Goal: Information Seeking & Learning: Learn about a topic

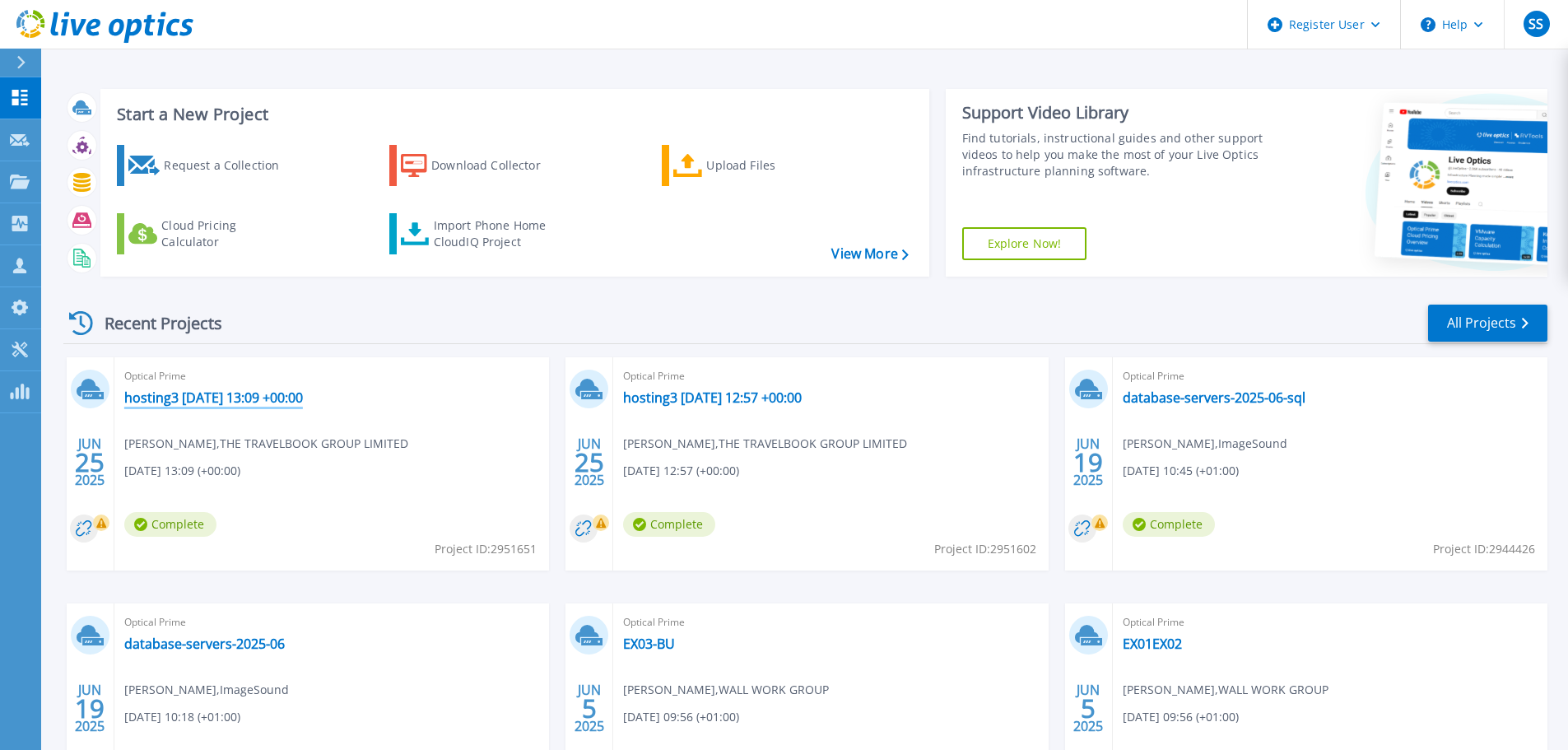
click at [230, 395] on link "hosting3 2025-06-25 13:09 +00:00" at bounding box center [214, 397] width 179 height 16
click at [1164, 403] on link "database-servers-2025-06-sql" at bounding box center [1213, 397] width 182 height 16
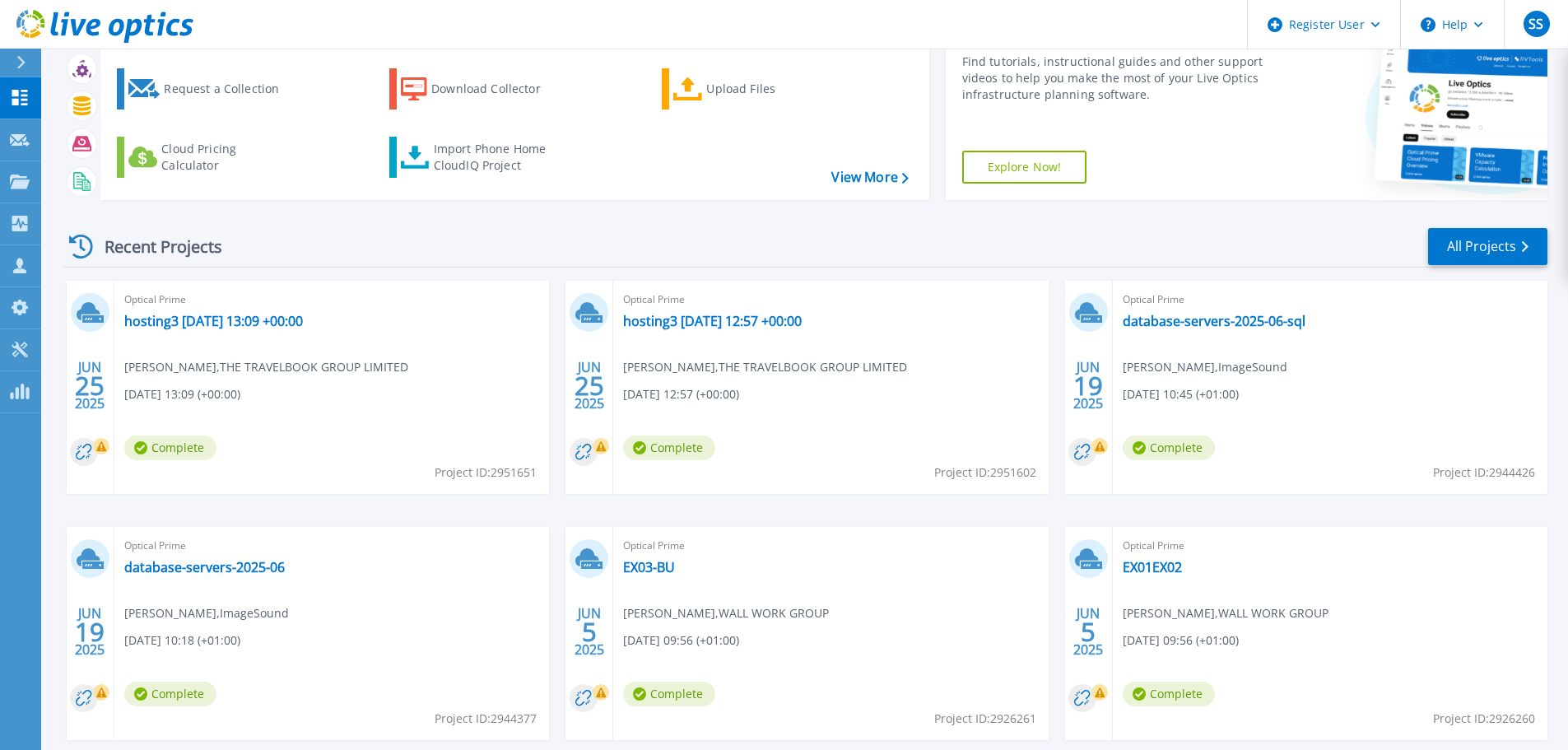
scroll to position [162, 0]
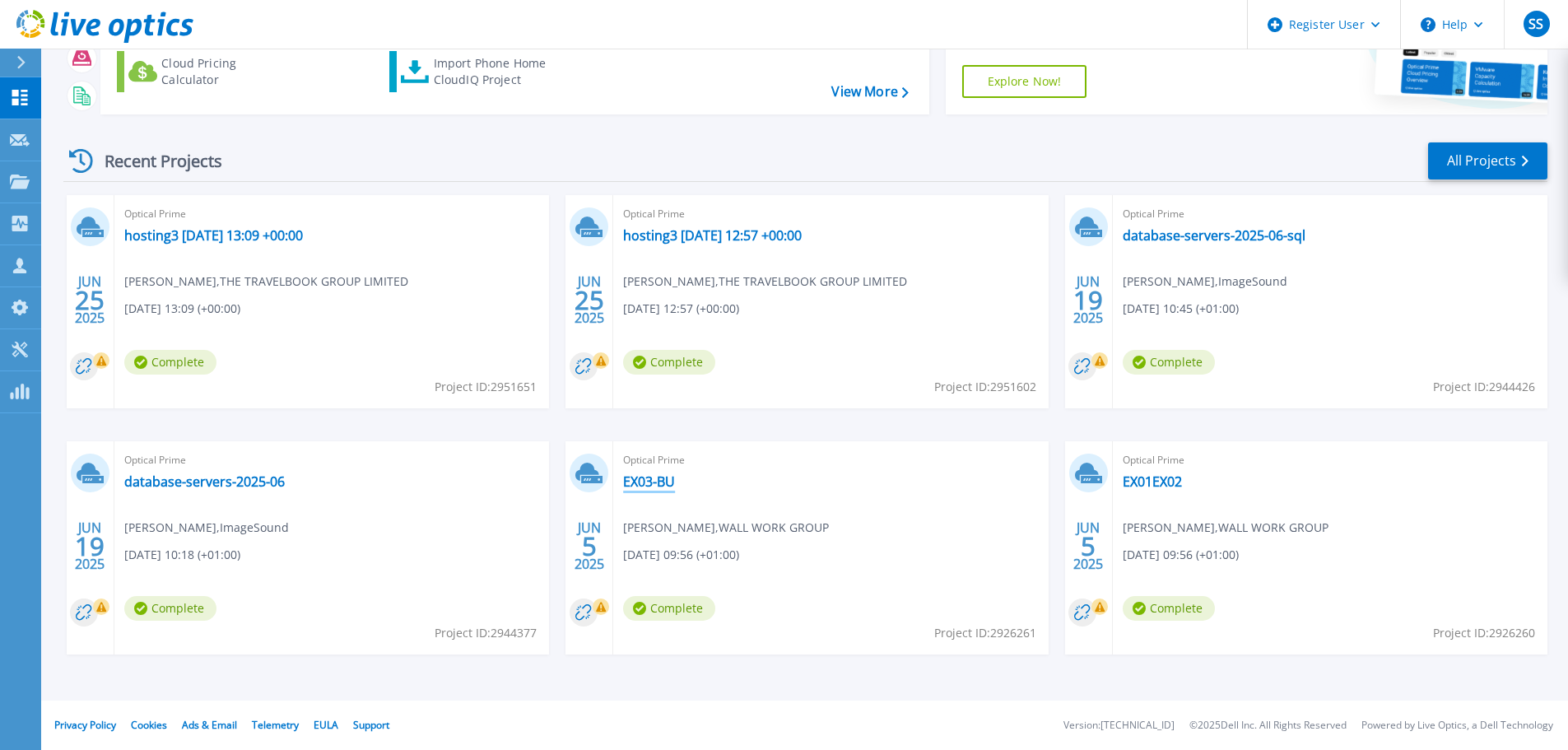
click at [655, 475] on link "EX03-BU" at bounding box center [649, 481] width 52 height 16
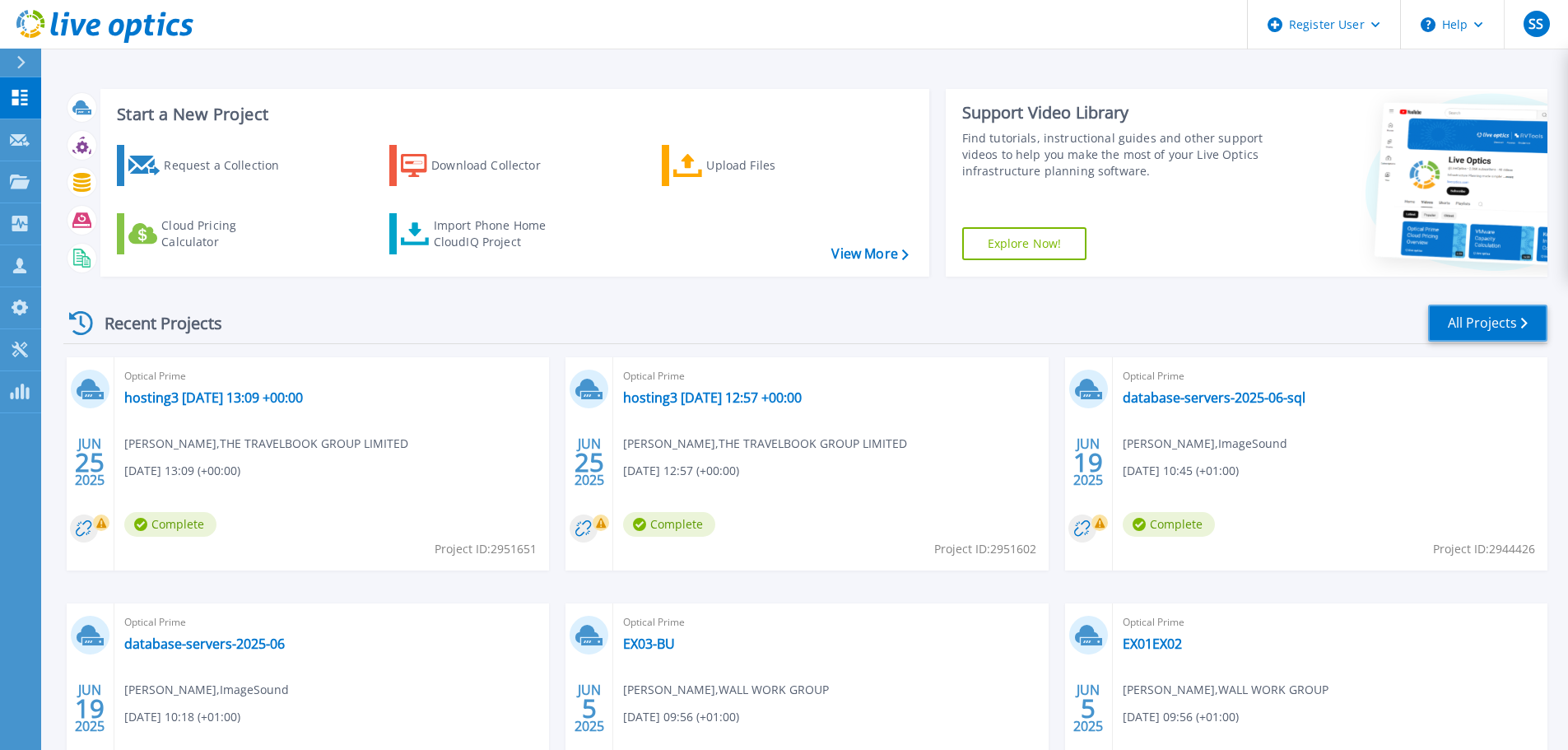
click at [1505, 329] on link "All Projects" at bounding box center [1488, 322] width 119 height 37
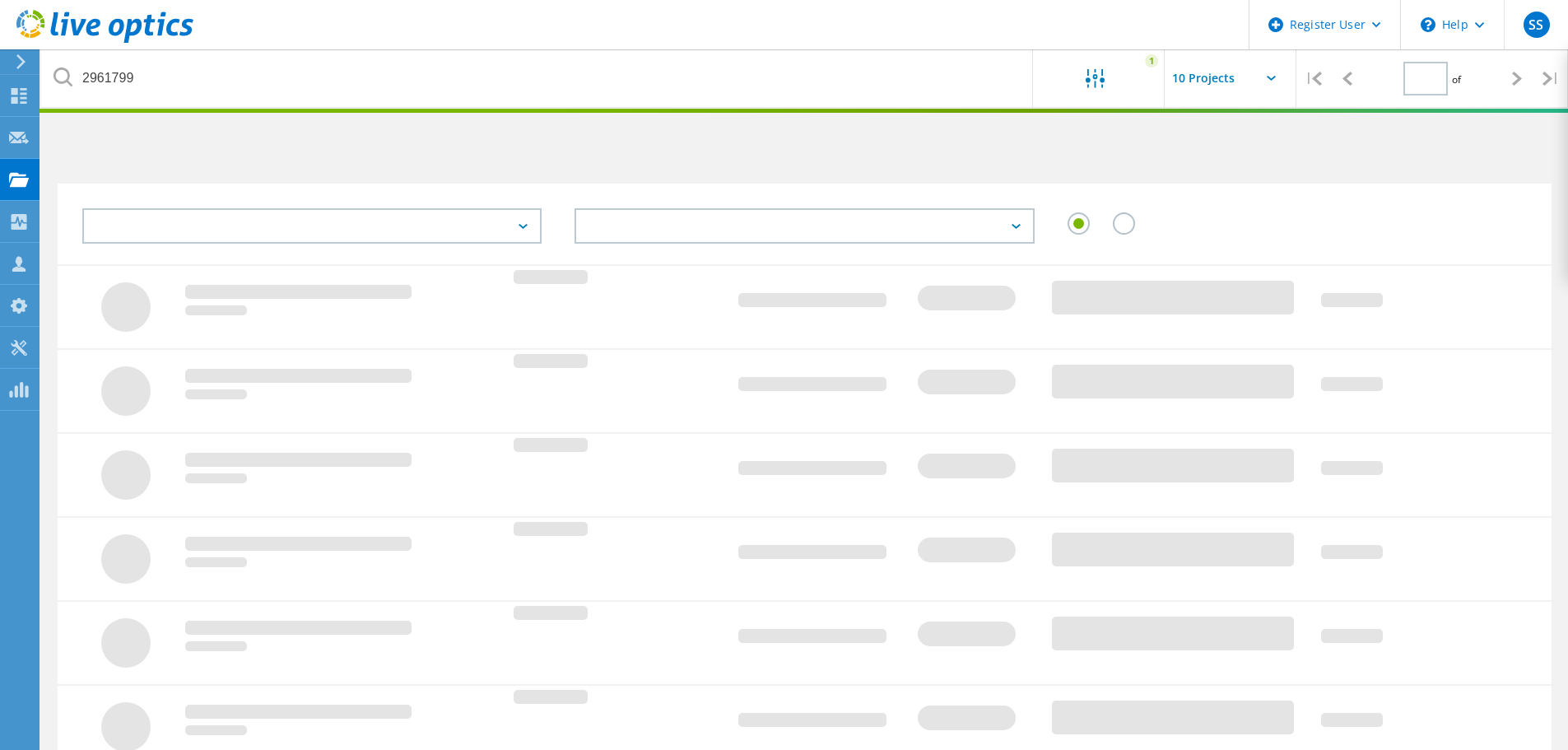
type input "1"
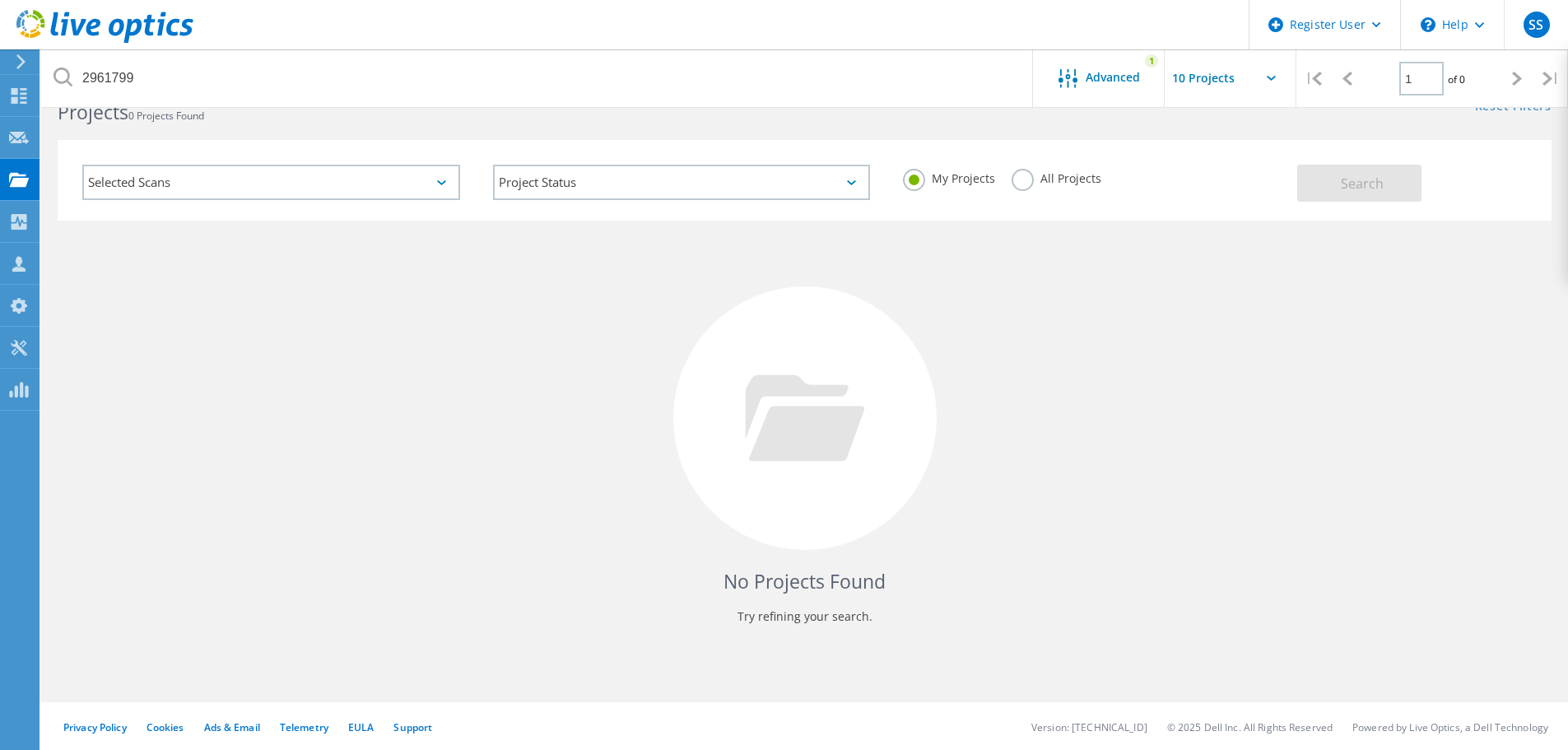
scroll to position [45, 0]
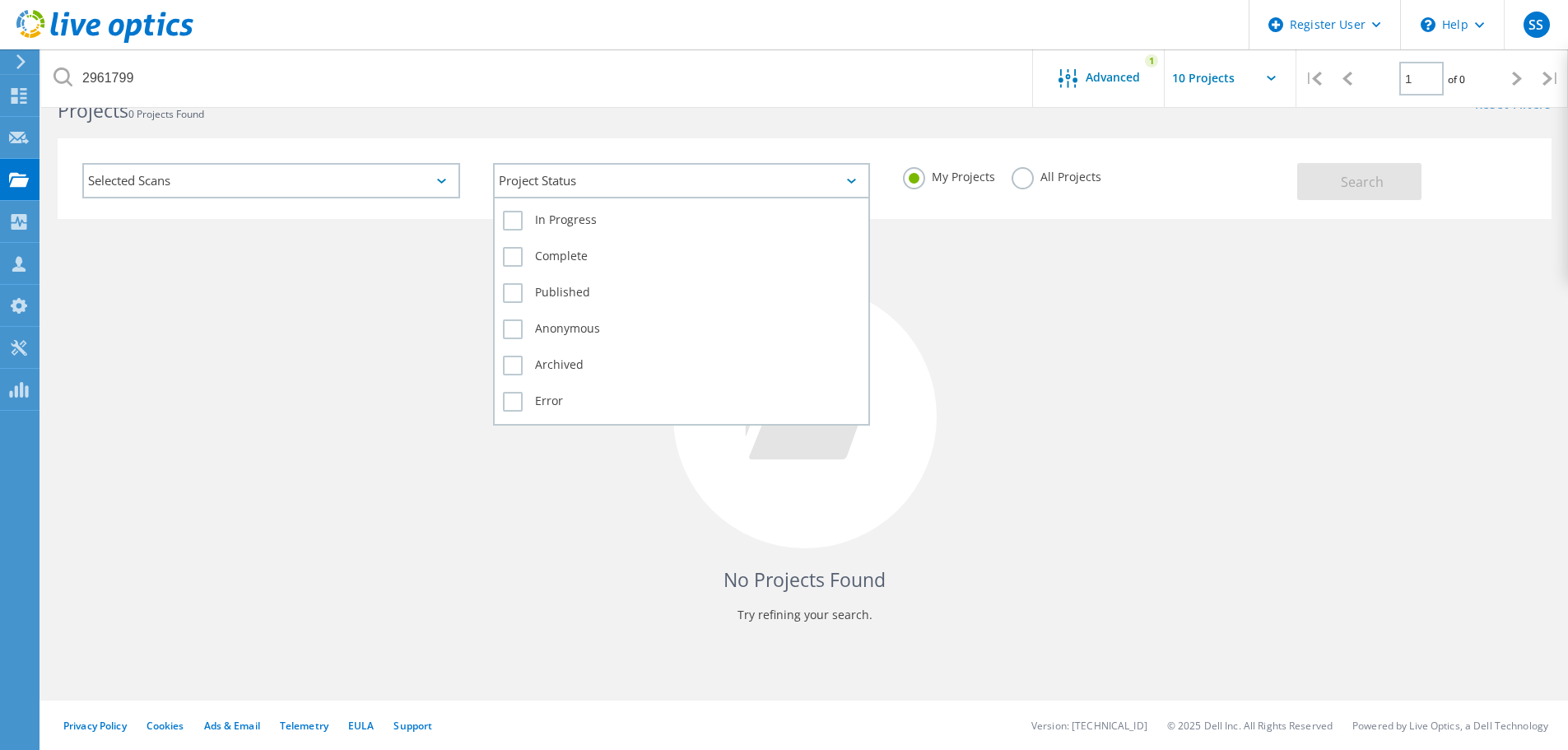
click at [562, 186] on div "Project Status" at bounding box center [682, 181] width 378 height 36
click at [517, 251] on label "Complete" at bounding box center [682, 257] width 358 height 20
click at [0, 0] on input "Complete" at bounding box center [0, 0] width 0 height 0
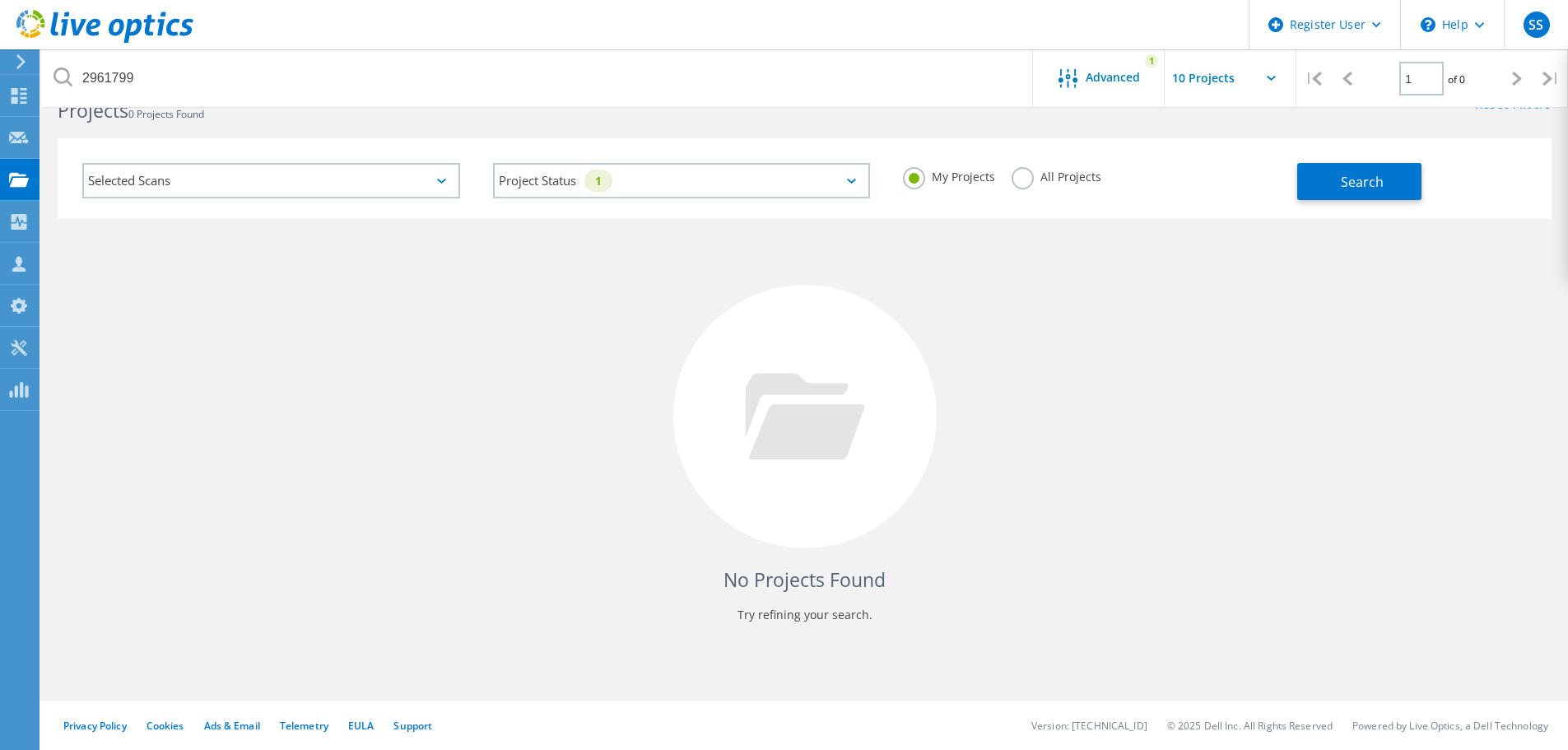
click at [1346, 164] on button "Search" at bounding box center [1359, 181] width 124 height 37
click at [366, 186] on div "Selected Scans" at bounding box center [271, 181] width 378 height 36
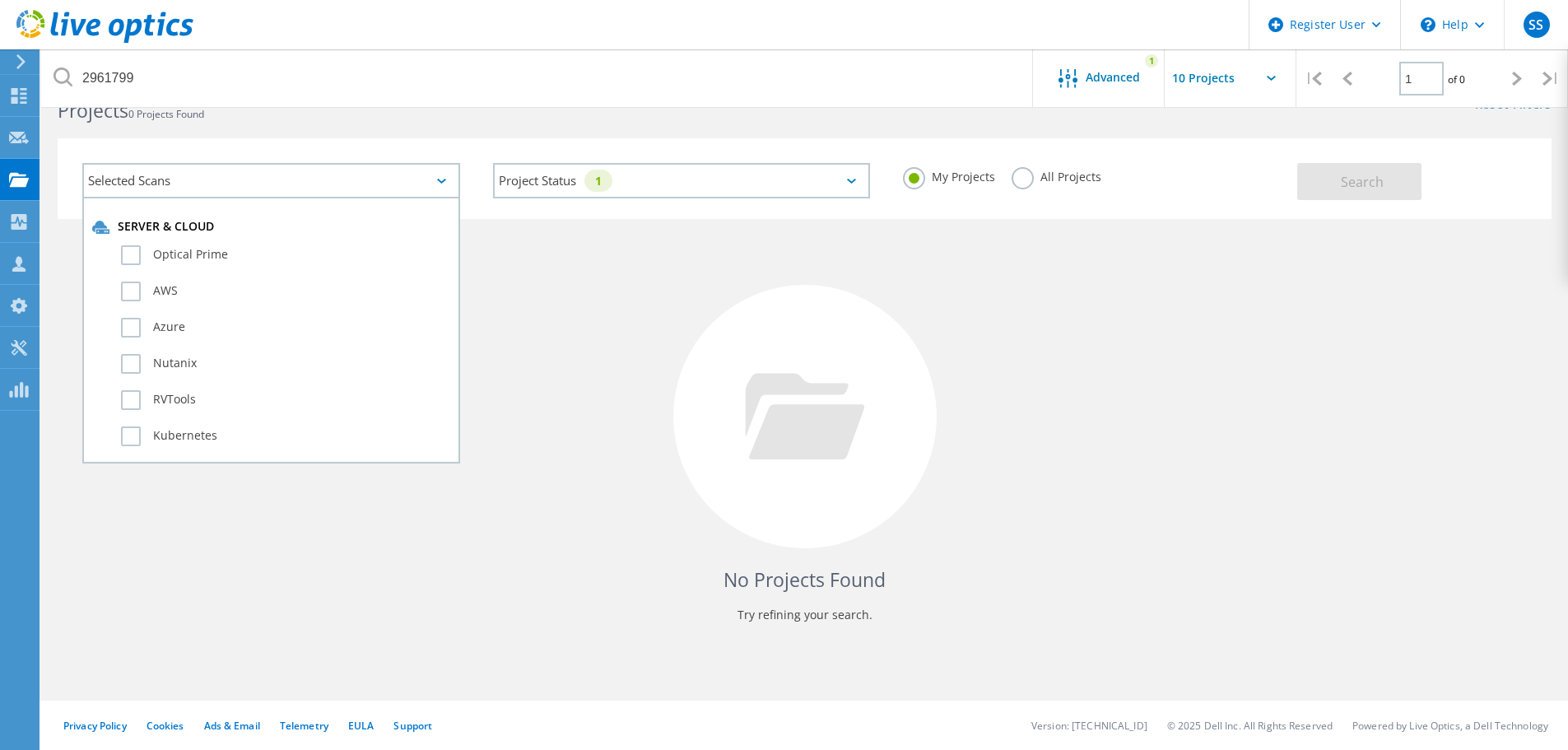
click at [136, 256] on label "Optical Prime" at bounding box center [285, 255] width 329 height 20
click at [0, 0] on input "Optical Prime" at bounding box center [0, 0] width 0 height 0
click at [1334, 188] on button "Search" at bounding box center [1359, 181] width 124 height 37
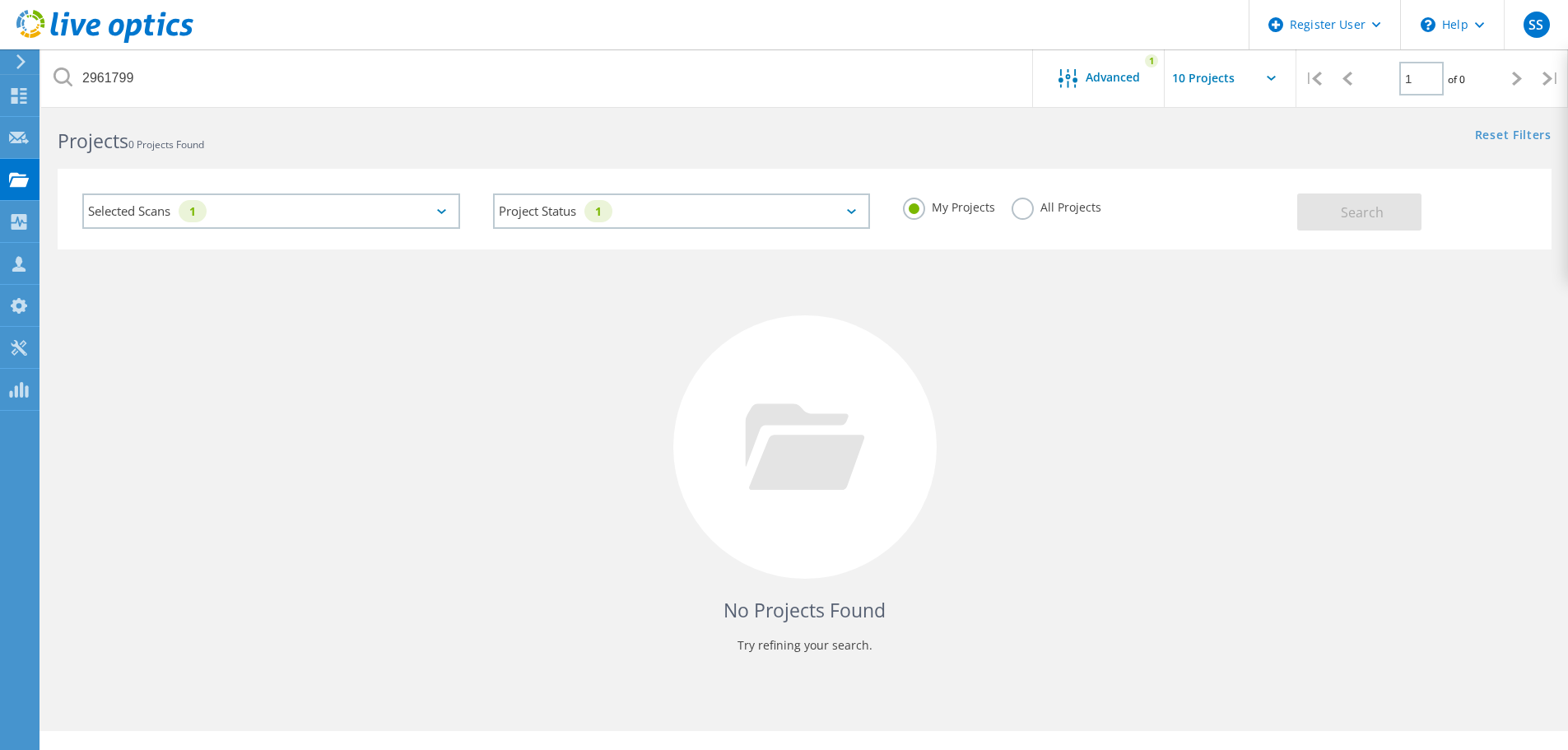
scroll to position [0, 0]
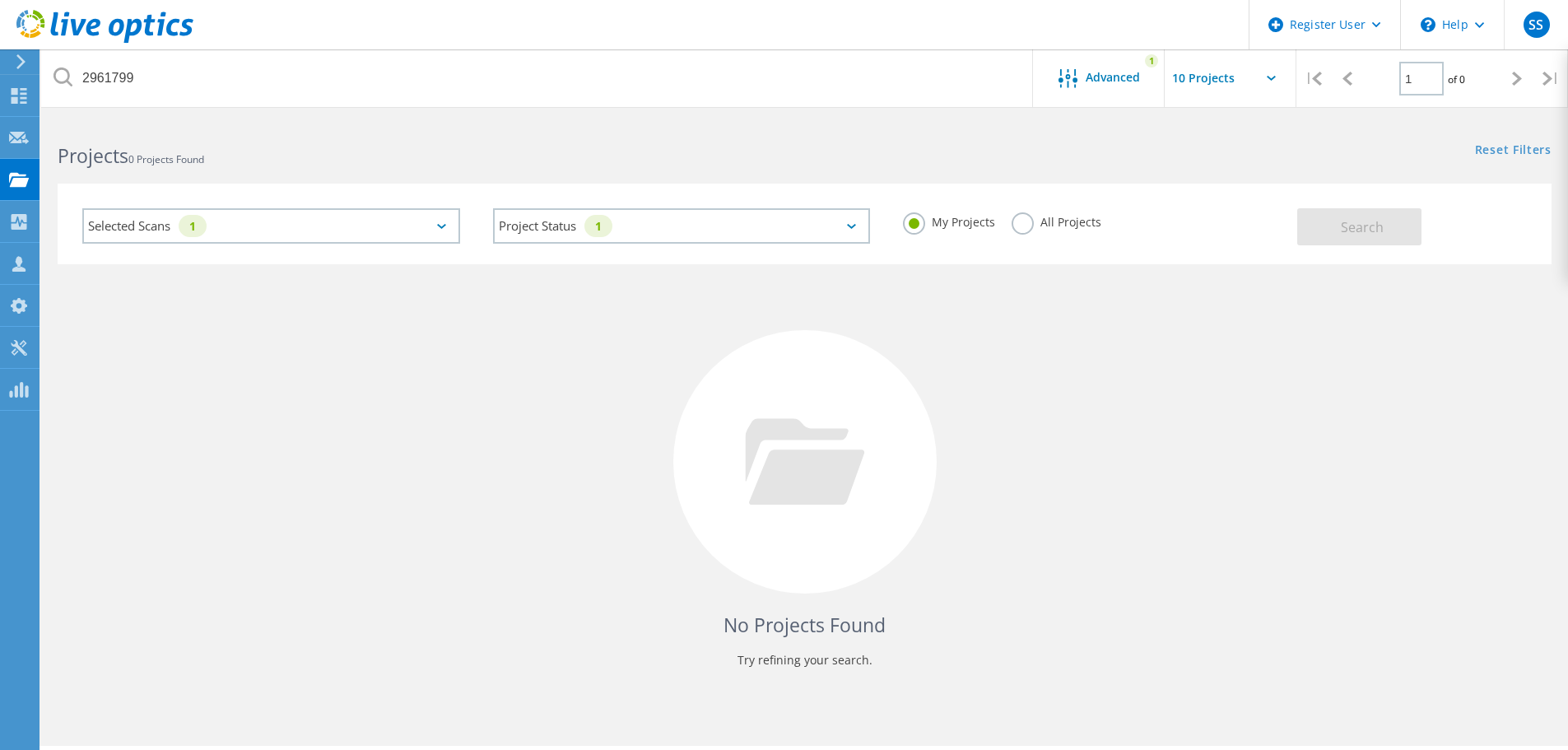
click at [1256, 84] on input "text" at bounding box center [1247, 78] width 164 height 58
click at [1233, 145] on div "Show 20 Projects" at bounding box center [1247, 148] width 163 height 27
type input "Show 20 Projects"
click at [1077, 543] on div "No Projects Found Try refining your search." at bounding box center [804, 476] width 1494 height 425
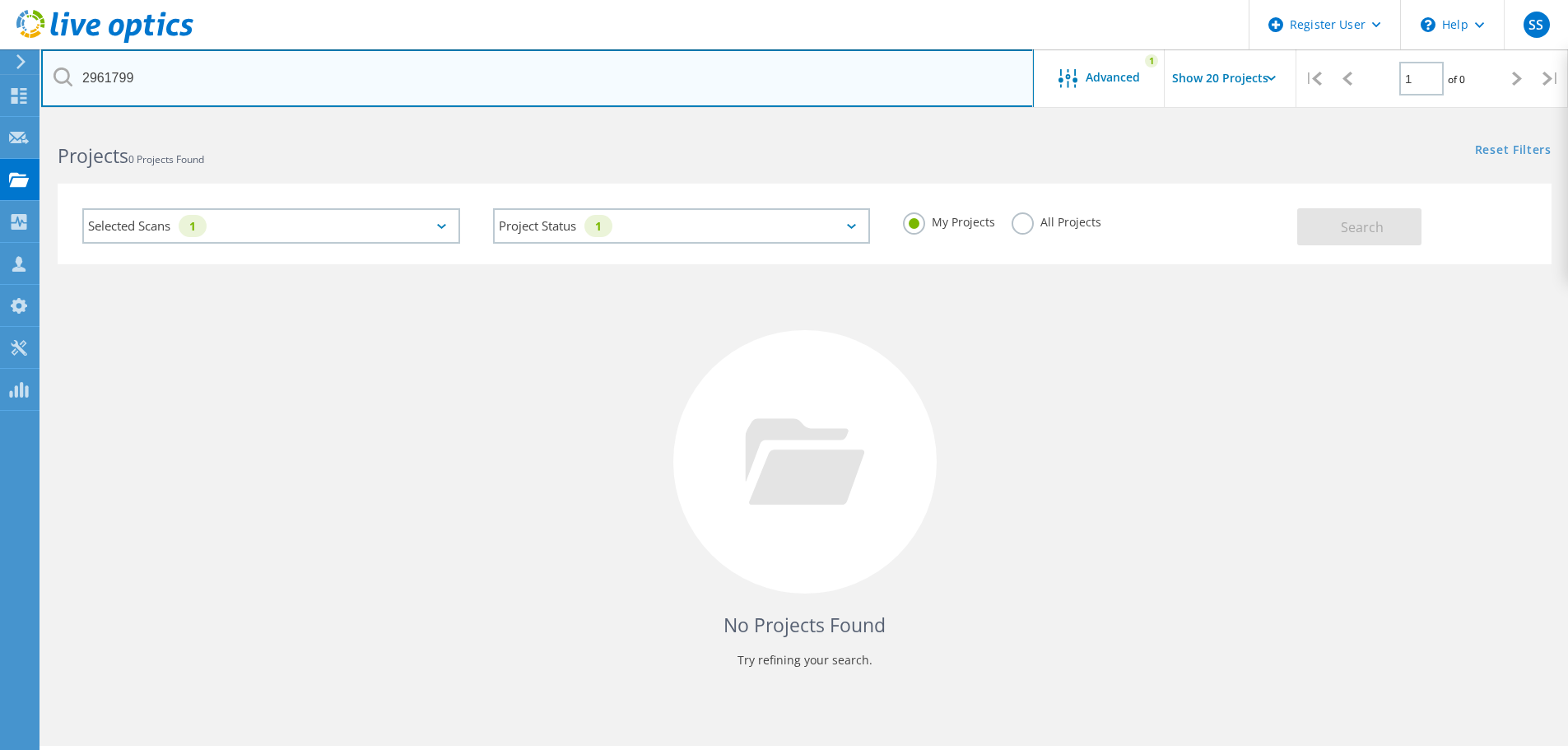
click at [127, 78] on input "2961799" at bounding box center [537, 78] width 993 height 58
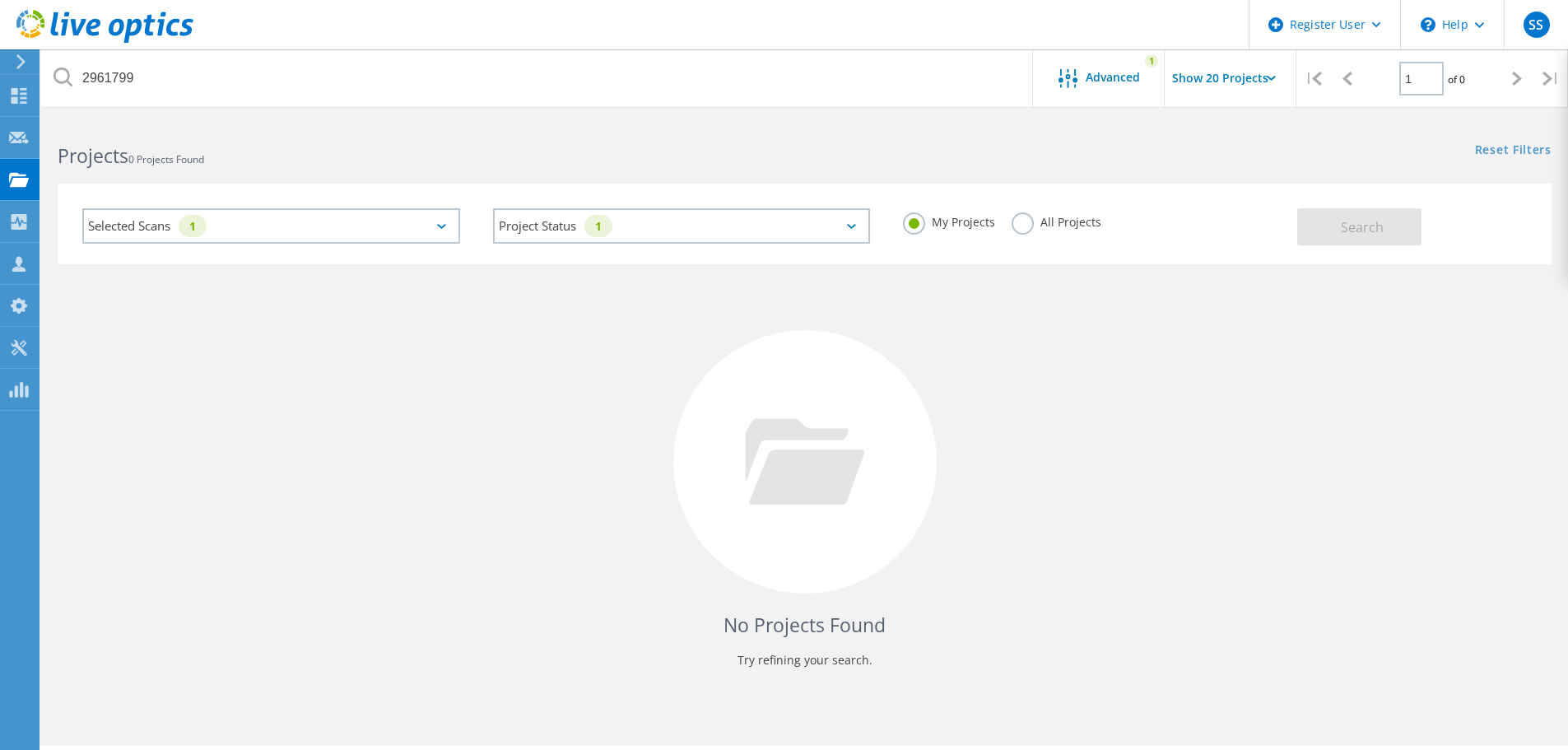
click at [1020, 228] on label "All Projects" at bounding box center [1056, 220] width 89 height 15
click at [0, 0] on input "All Projects" at bounding box center [0, 0] width 0 height 0
click at [1404, 246] on div "Selected Scans 1 Project Status 1 In Progress Complete Published Anonymous Arch…" at bounding box center [804, 223] width 1494 height 81
click at [1375, 229] on span "Search" at bounding box center [1362, 227] width 43 height 18
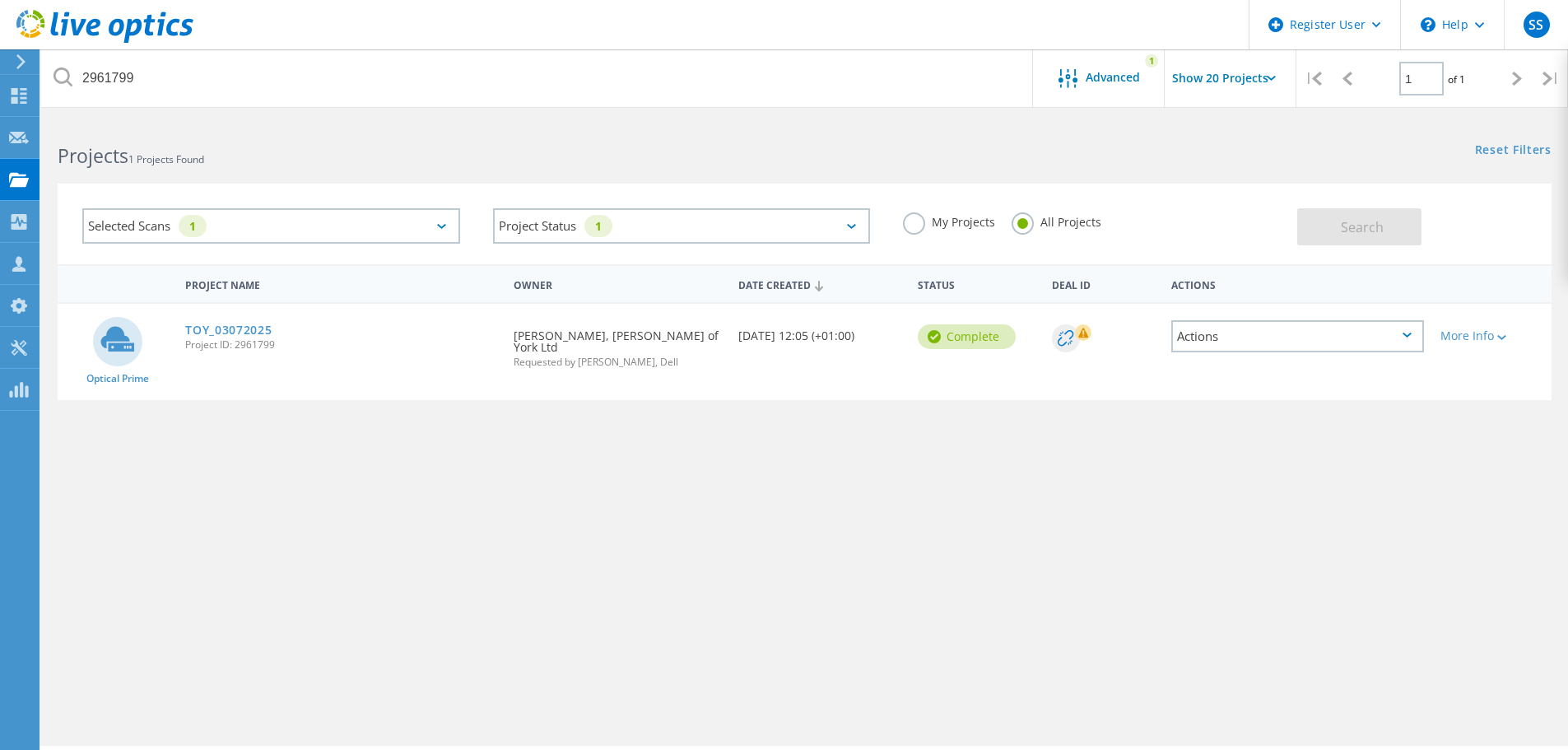
click at [234, 327] on link "TOY_03072025" at bounding box center [228, 331] width 86 height 12
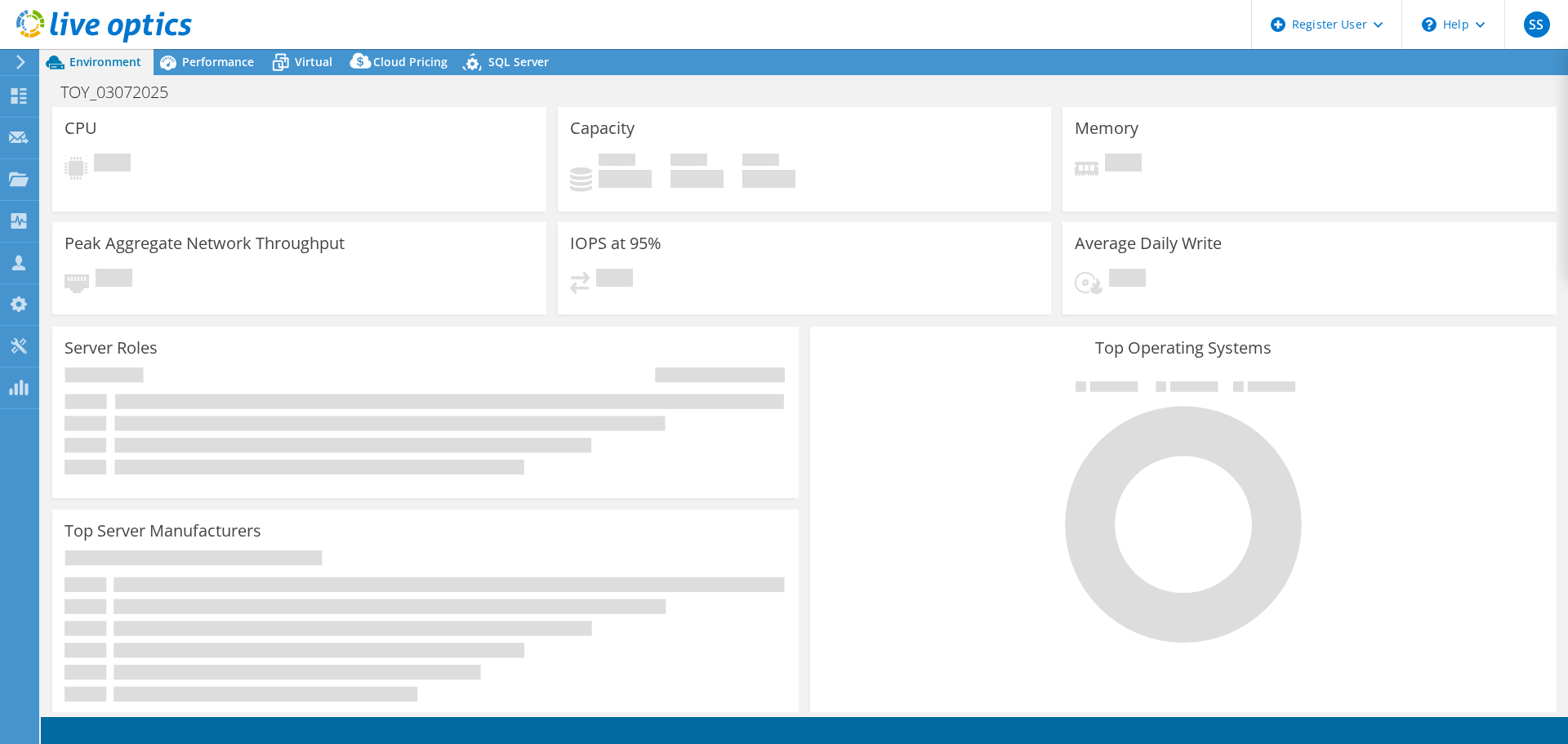
select select "EULondon"
select select "USD"
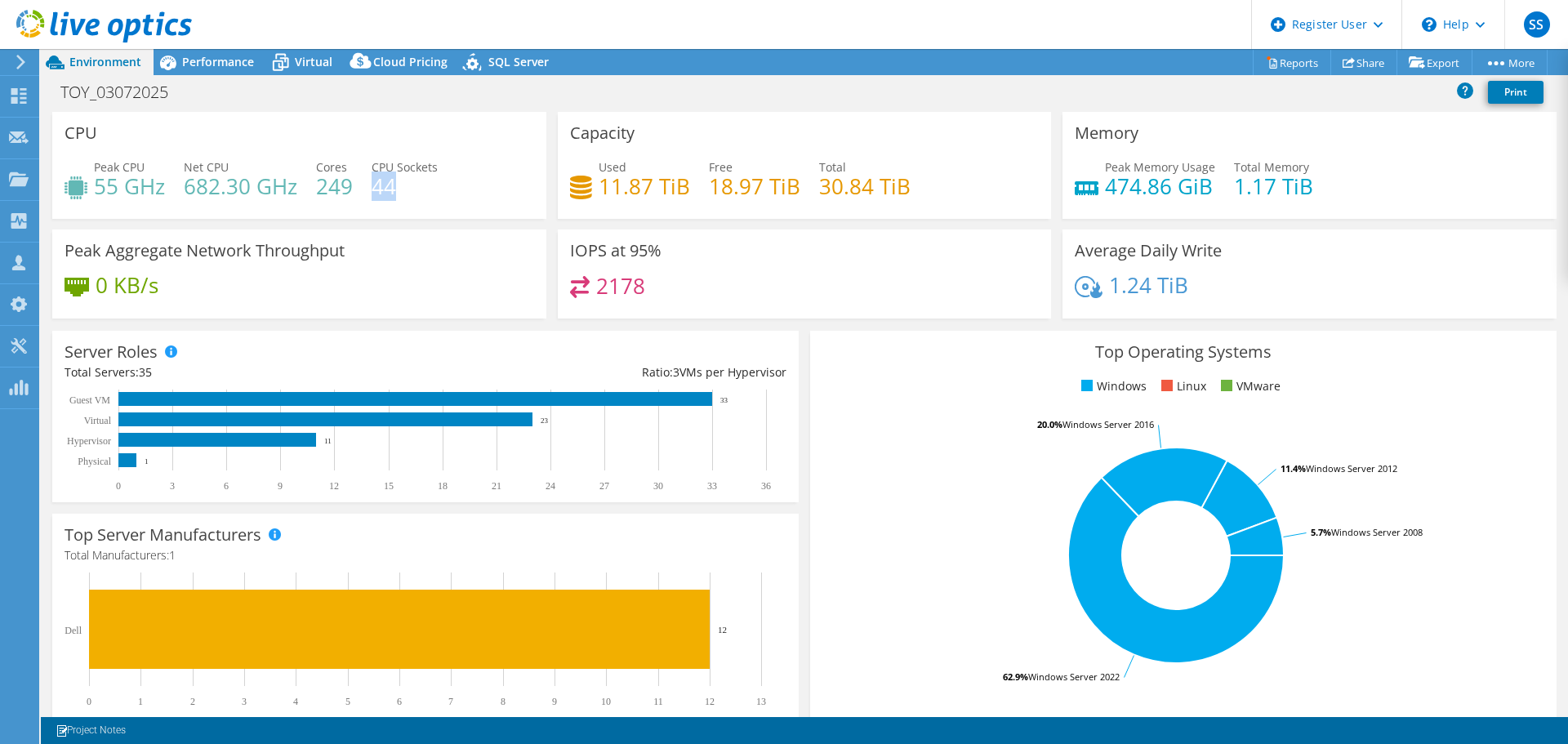
drag, startPoint x: 376, startPoint y: 185, endPoint x: 396, endPoint y: 187, distance: 20.1
click at [396, 187] on h4 "44" at bounding box center [404, 186] width 66 height 18
drag, startPoint x: 314, startPoint y: 182, endPoint x: 354, endPoint y: 190, distance: 40.8
click at [354, 190] on div "Peak CPU 55 GHz Net CPU 682.30 GHz Cores 249 CPU Sockets 44" at bounding box center [299, 184] width 469 height 53
drag, startPoint x: 603, startPoint y: 181, endPoint x: 928, endPoint y: 174, distance: 325.1
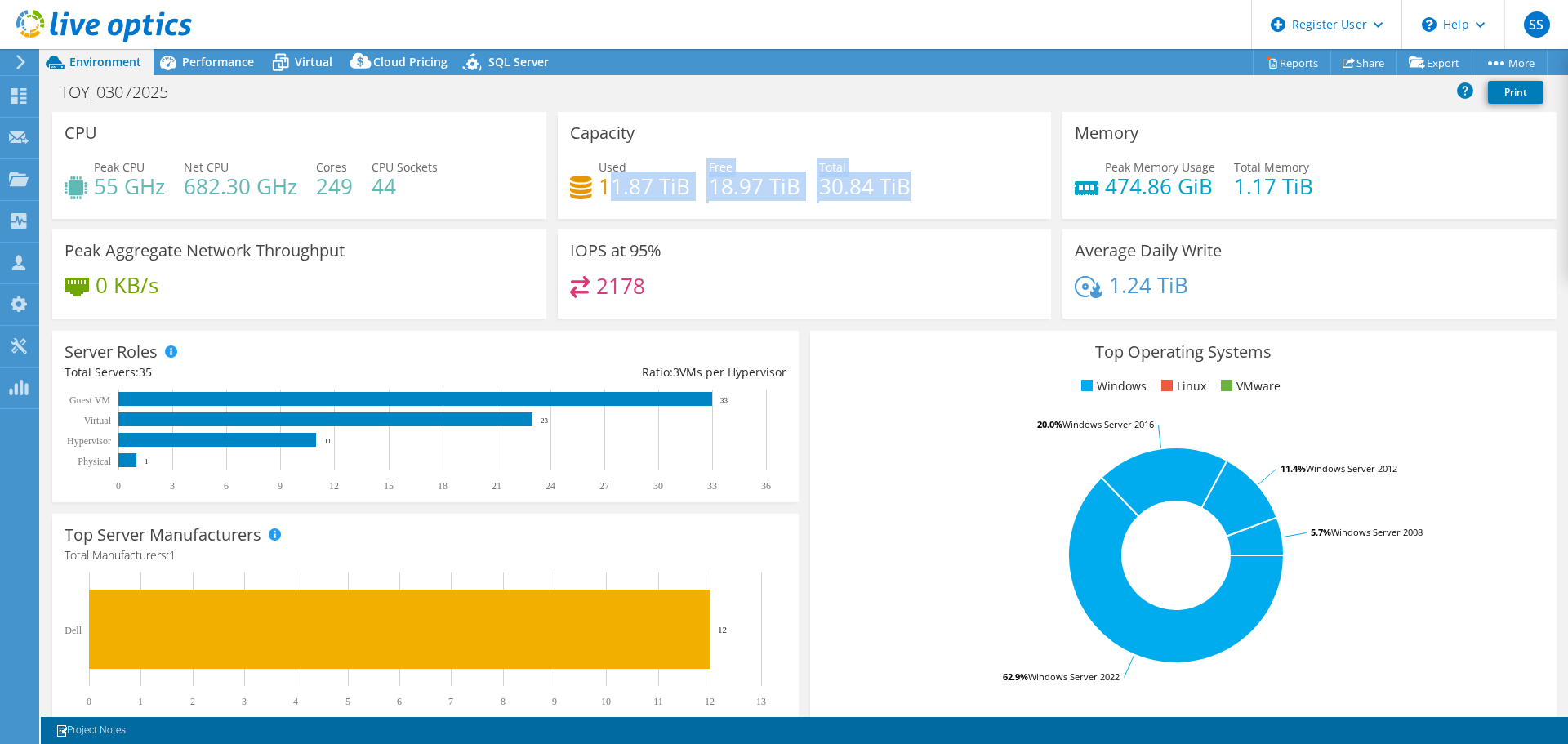
click at [928, 174] on div "Used 11.87 TiB Free 18.97 TiB Total 30.84 TiB" at bounding box center [804, 184] width 469 height 53
click at [901, 207] on div "Used 11.87 TiB Free 18.97 TiB Total 30.84 TiB" at bounding box center [804, 184] width 469 height 53
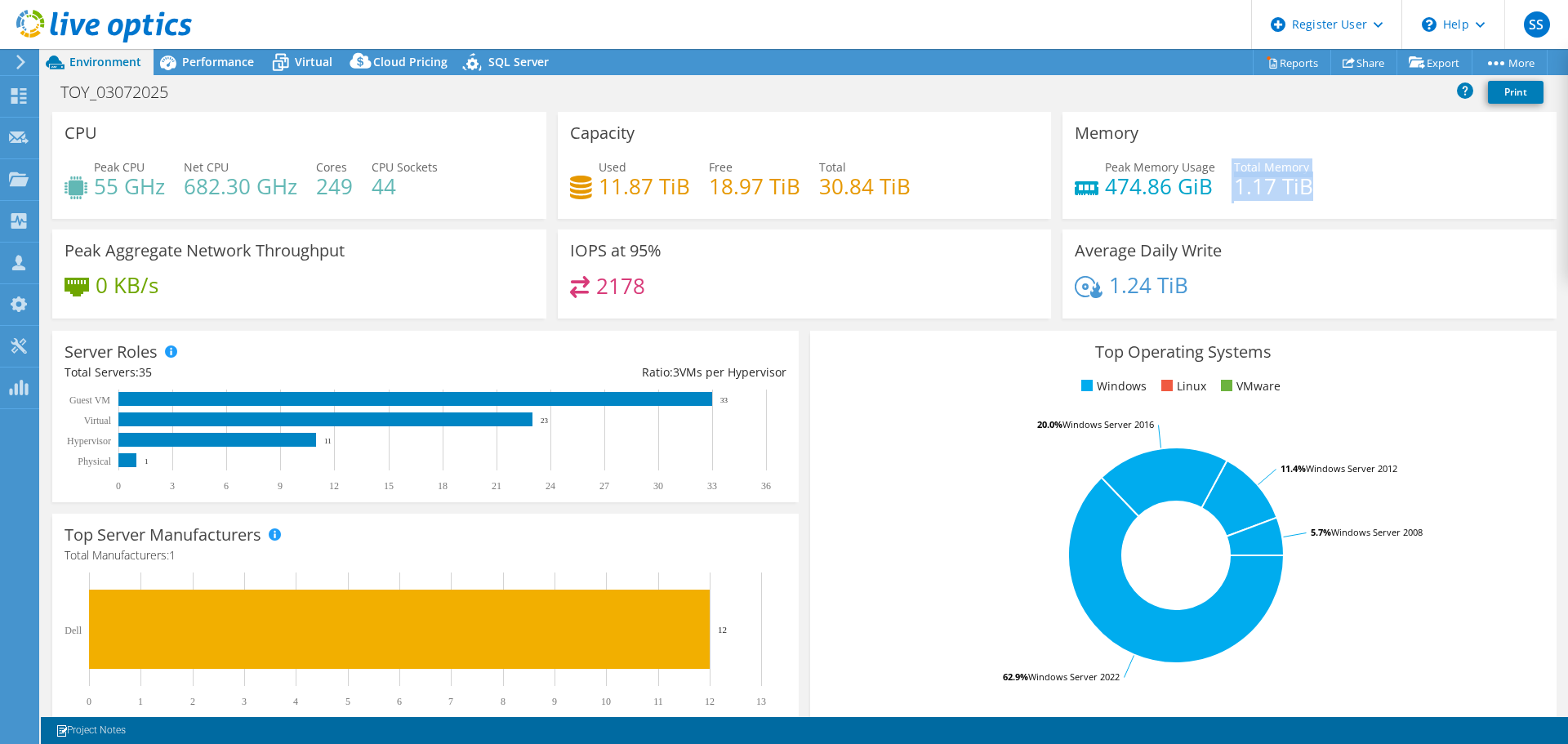
drag, startPoint x: 1216, startPoint y: 187, endPoint x: 1328, endPoint y: 191, distance: 112.1
click at [1328, 191] on div "Peak Memory Usage 474.86 GiB Total Memory 1.17 TiB" at bounding box center [1309, 184] width 469 height 53
drag, startPoint x: 100, startPoint y: 283, endPoint x: 182, endPoint y: 286, distance: 82.1
click at [182, 286] on div "0 KB/s" at bounding box center [299, 293] width 469 height 35
drag, startPoint x: 591, startPoint y: 281, endPoint x: 680, endPoint y: 280, distance: 89.0
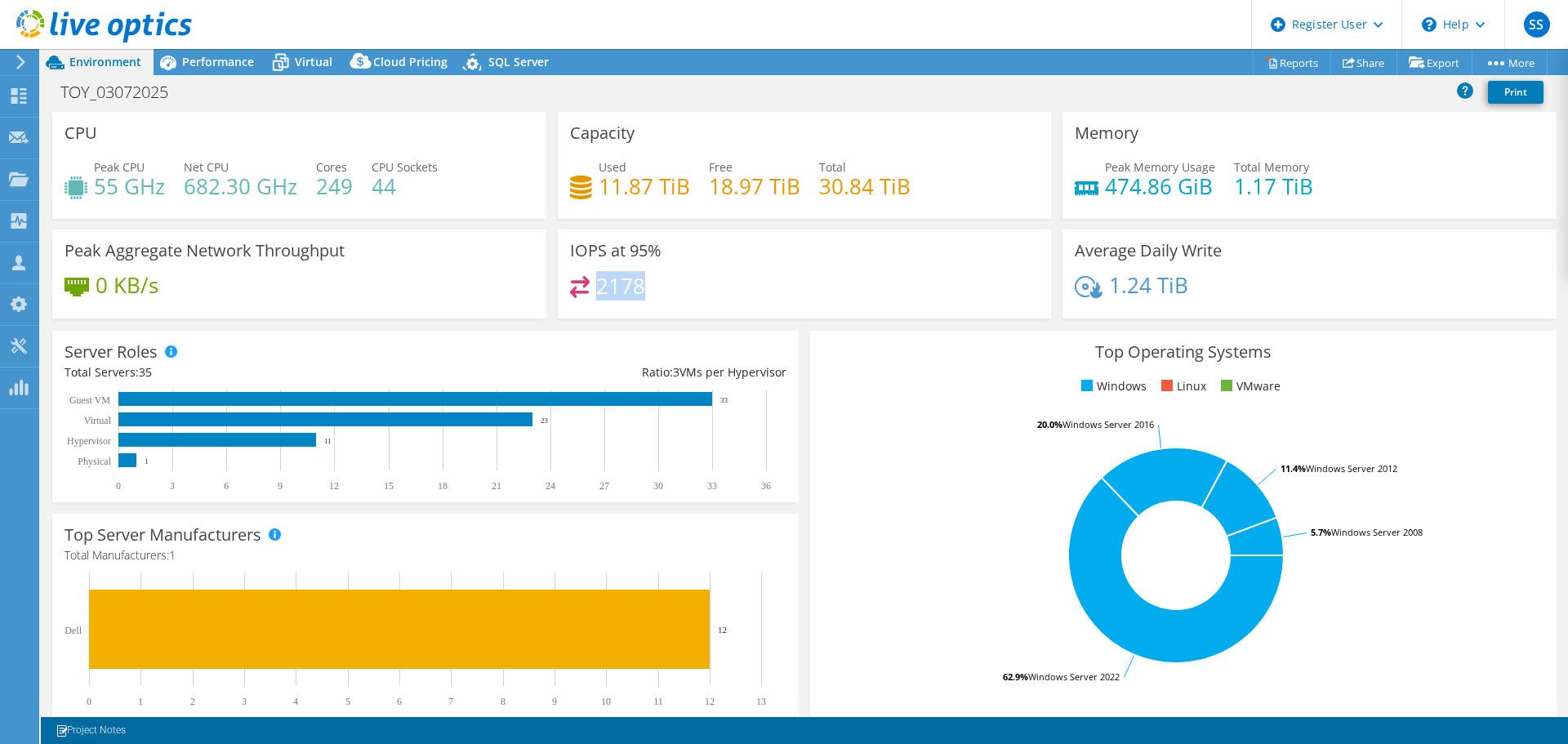
click at [680, 280] on div "2178" at bounding box center [804, 293] width 469 height 36
click at [640, 251] on h3 "IOPS at 95%" at bounding box center [616, 250] width 91 height 18
drag, startPoint x: 1103, startPoint y: 291, endPoint x: 1287, endPoint y: 290, distance: 184.0
click at [1287, 290] on div "1.24 TiB" at bounding box center [1309, 293] width 469 height 35
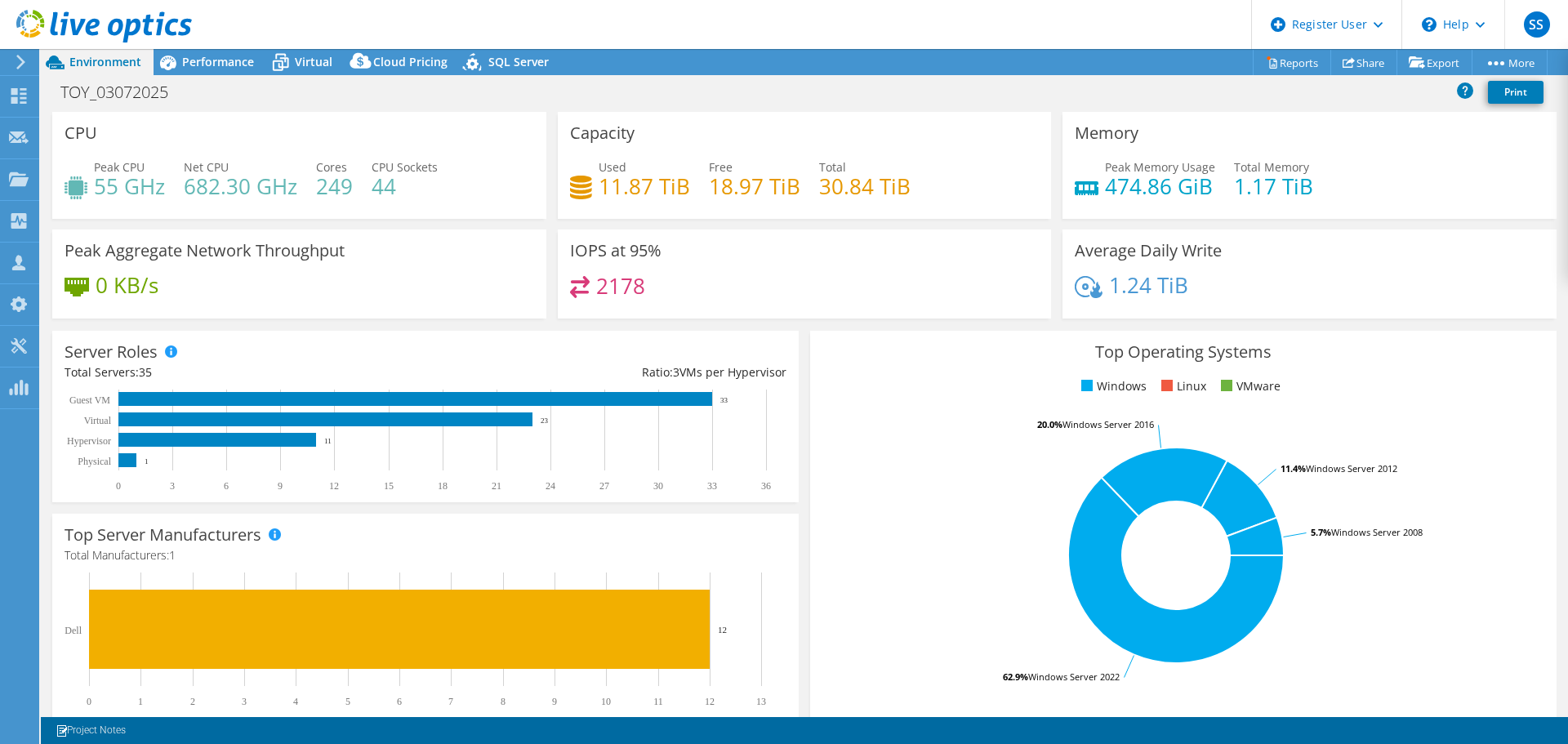
click at [196, 63] on span "Performance" at bounding box center [217, 62] width 72 height 15
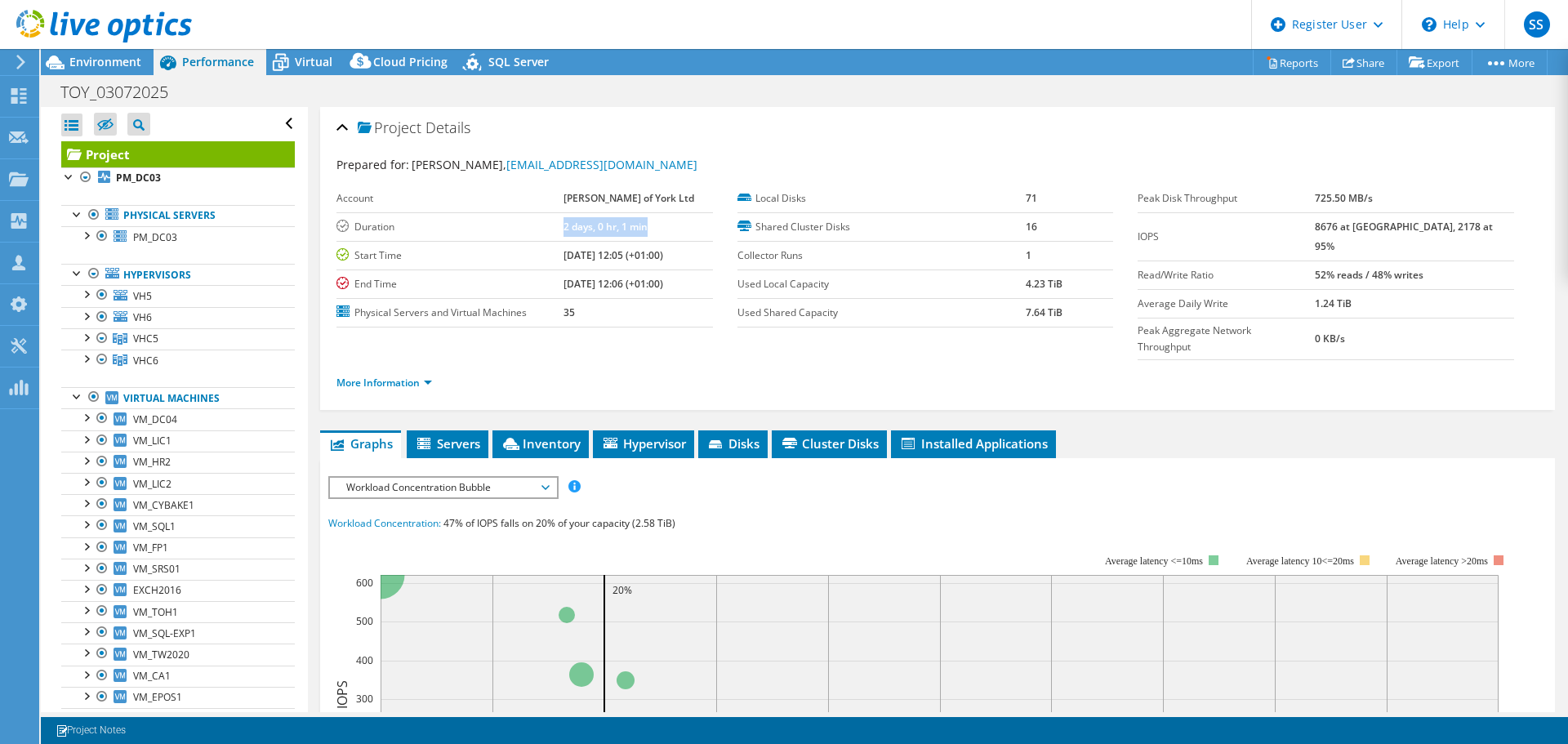
drag, startPoint x: 566, startPoint y: 227, endPoint x: 680, endPoint y: 233, distance: 114.2
click at [680, 233] on tr "Duration 2 days, 0 hr, 1 min" at bounding box center [524, 227] width 376 height 29
click at [1365, 225] on b "8676 at Peak, 2178 at 95%" at bounding box center [1404, 237] width 178 height 34
drag, startPoint x: 1348, startPoint y: 252, endPoint x: 1466, endPoint y: 255, distance: 118.0
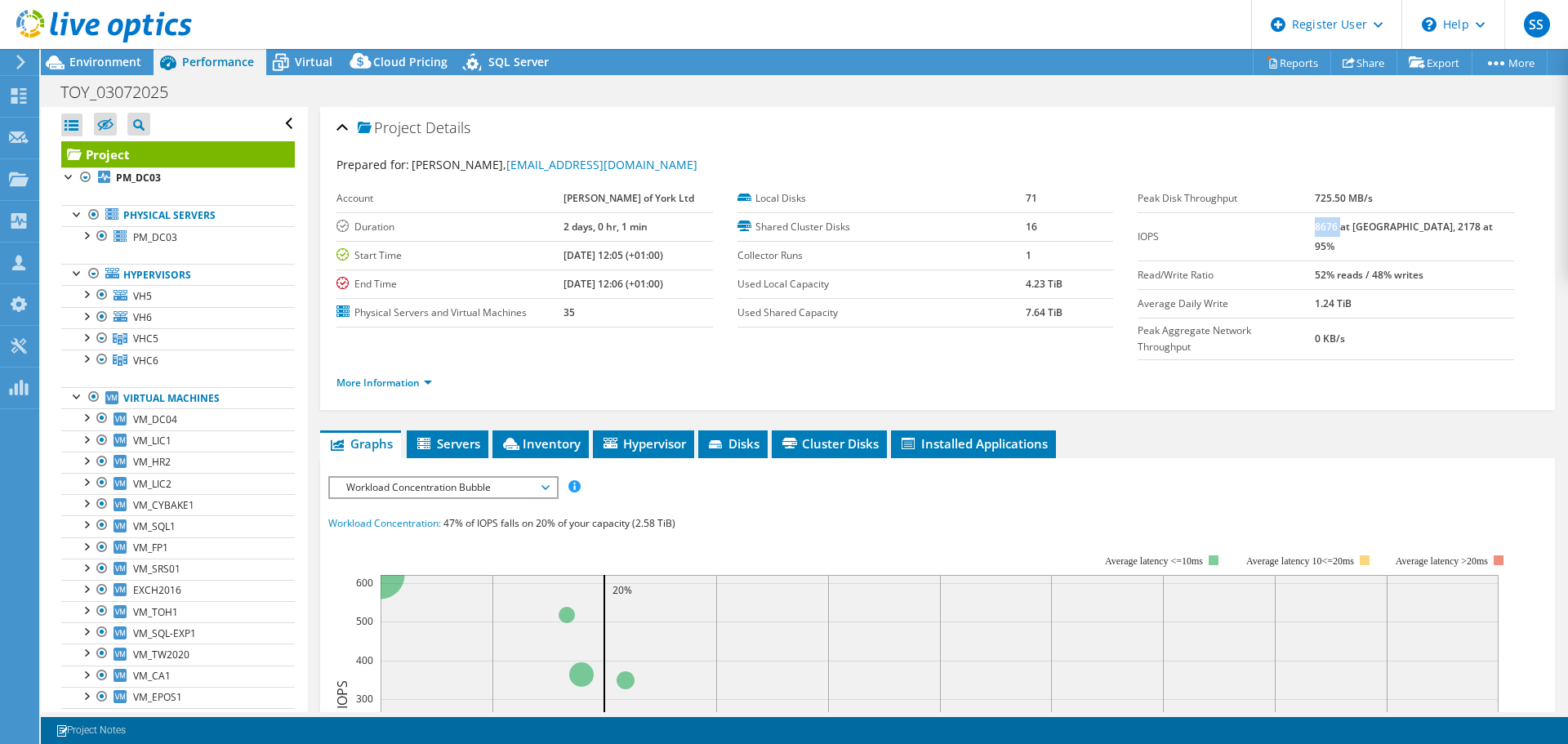
click at [1466, 260] on tr "Read/Write Ratio 52% reads / 48% writes" at bounding box center [1325, 275] width 376 height 29
drag, startPoint x: 1351, startPoint y: 280, endPoint x: 1406, endPoint y: 282, distance: 55.0
click at [1406, 289] on td "1.24 TiB" at bounding box center [1415, 304] width 200 height 29
click at [407, 375] on link "More Information" at bounding box center [384, 382] width 96 height 14
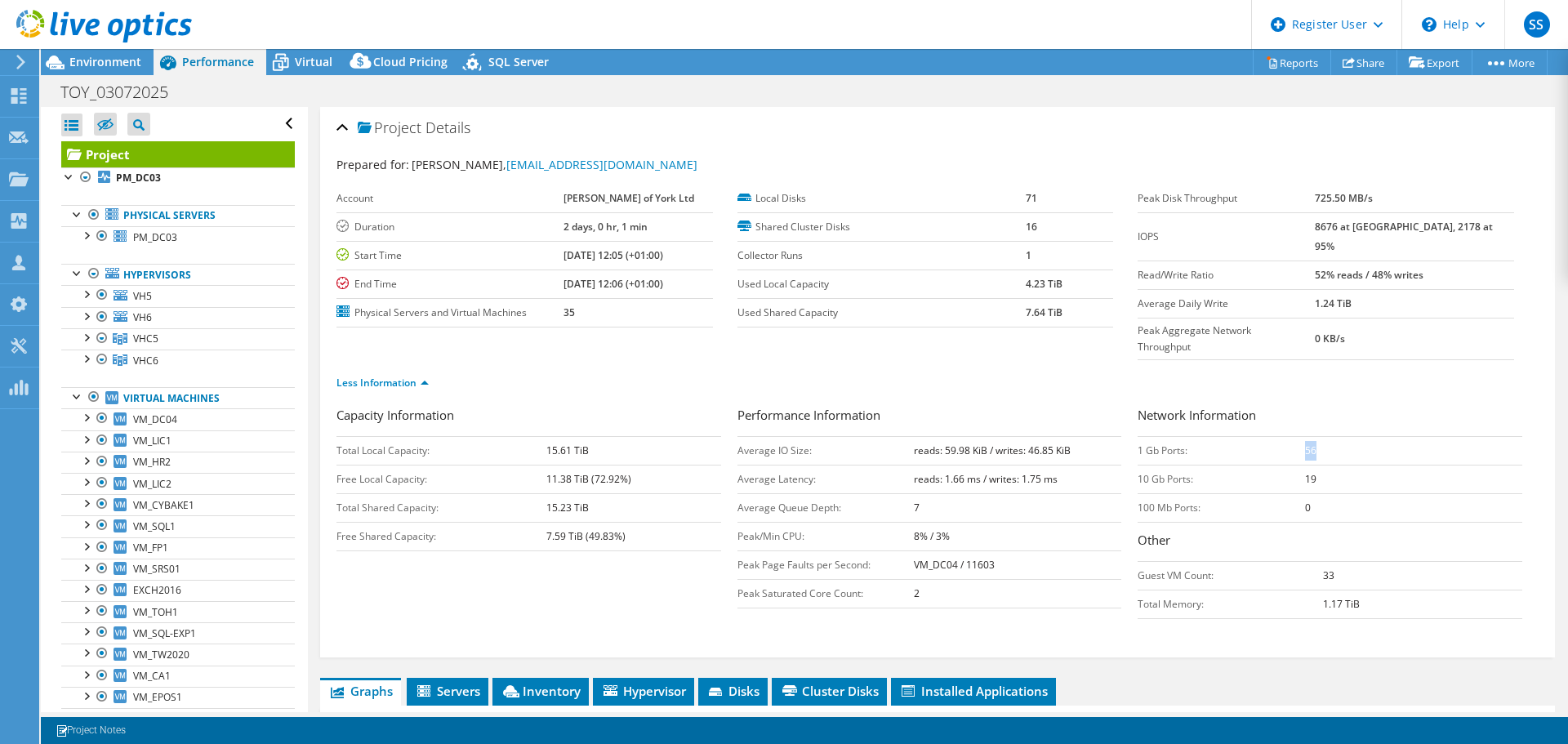
drag, startPoint x: 1296, startPoint y: 412, endPoint x: 1346, endPoint y: 417, distance: 50.2
click at [1346, 436] on td "56" at bounding box center [1413, 451] width 217 height 29
drag, startPoint x: 1290, startPoint y: 444, endPoint x: 1362, endPoint y: 443, distance: 72.0
click at [1362, 465] on tr "10 Gb Ports: 19" at bounding box center [1330, 479] width 385 height 29
drag, startPoint x: 922, startPoint y: 473, endPoint x: 908, endPoint y: 473, distance: 14.0
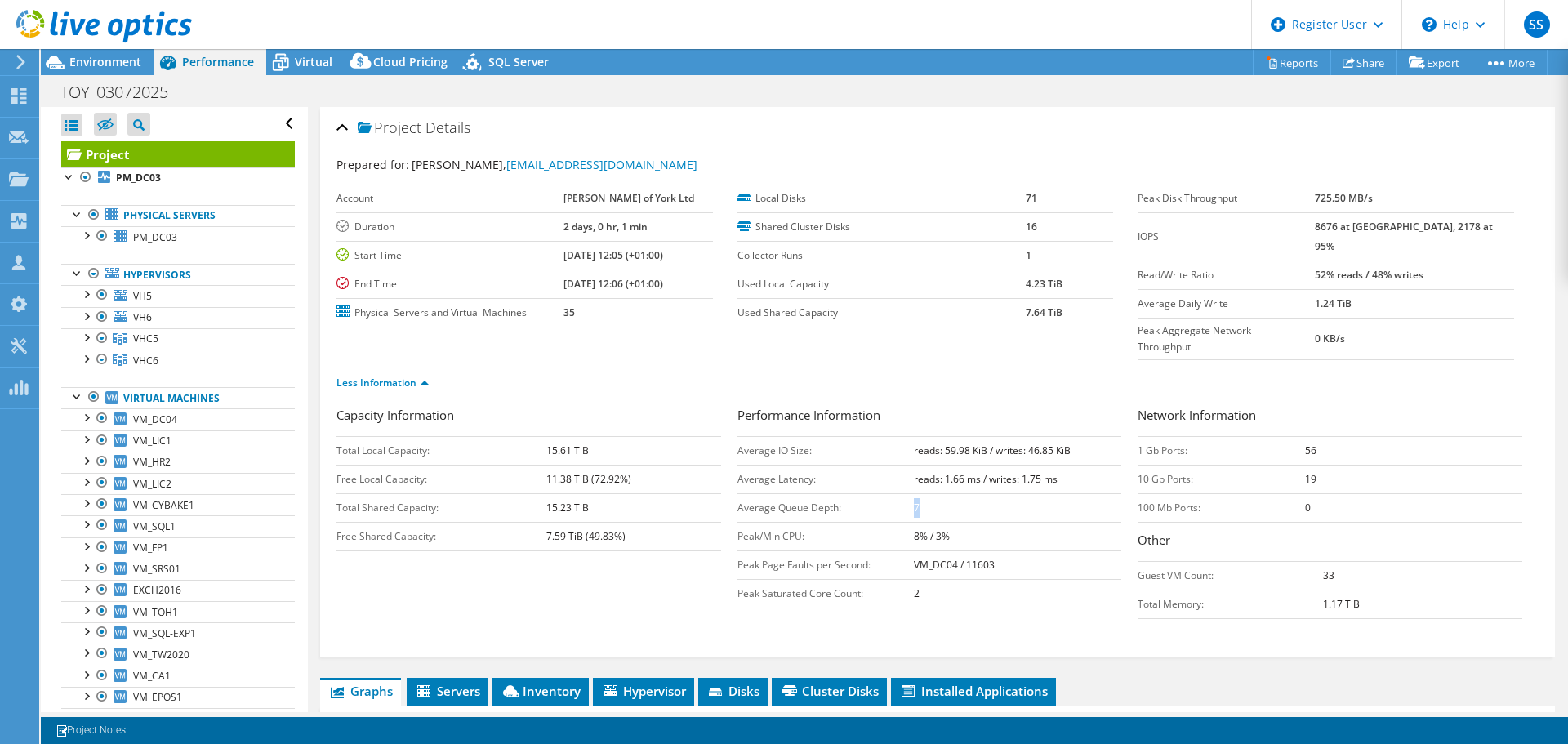
click at [914, 493] on td "7" at bounding box center [1018, 507] width 208 height 29
drag, startPoint x: 907, startPoint y: 443, endPoint x: 1049, endPoint y: 442, distance: 142.0
click at [1049, 465] on tr "Average Latency: reads: 1.66 ms / writes: 1.75 ms" at bounding box center [929, 479] width 385 height 29
drag, startPoint x: 909, startPoint y: 533, endPoint x: 1039, endPoint y: 528, distance: 130.1
click at [1039, 550] on td "VM_DC04 / 11603" at bounding box center [1018, 565] width 208 height 29
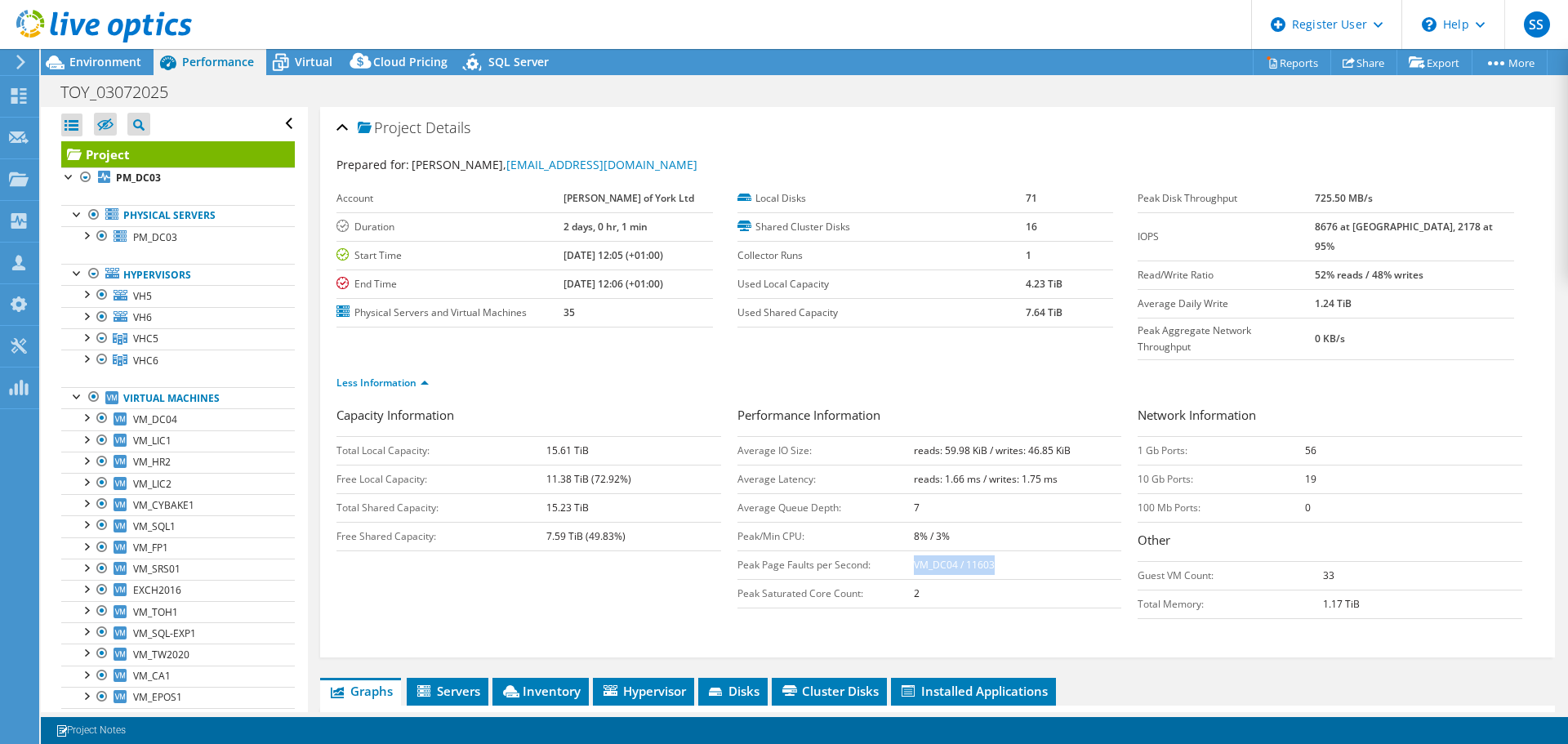
drag, startPoint x: 969, startPoint y: 517, endPoint x: 900, endPoint y: 515, distance: 69.0
click at [900, 522] on tr "Peak/Min CPU: 8% / 3%" at bounding box center [929, 536] width 385 height 29
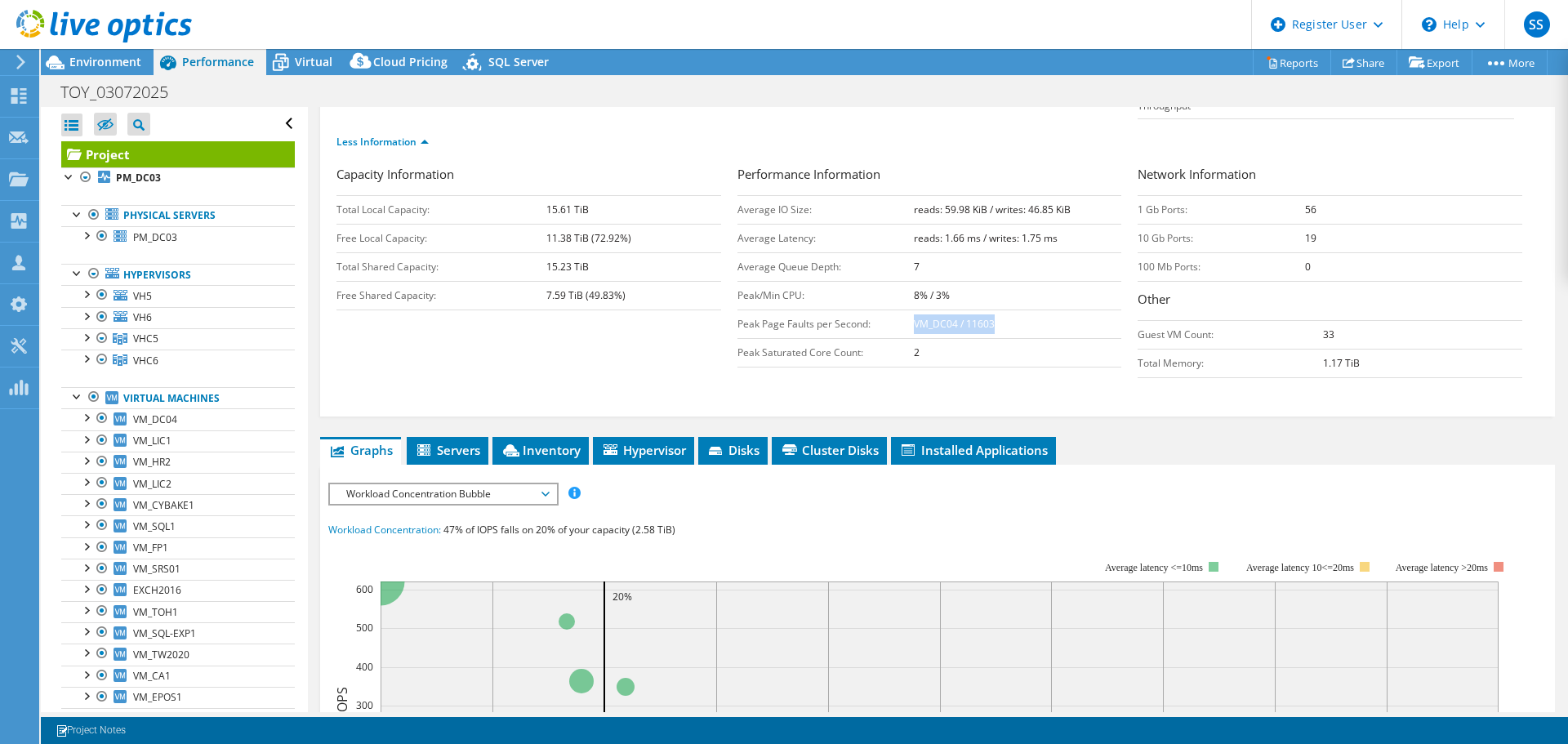
scroll to position [245, 0]
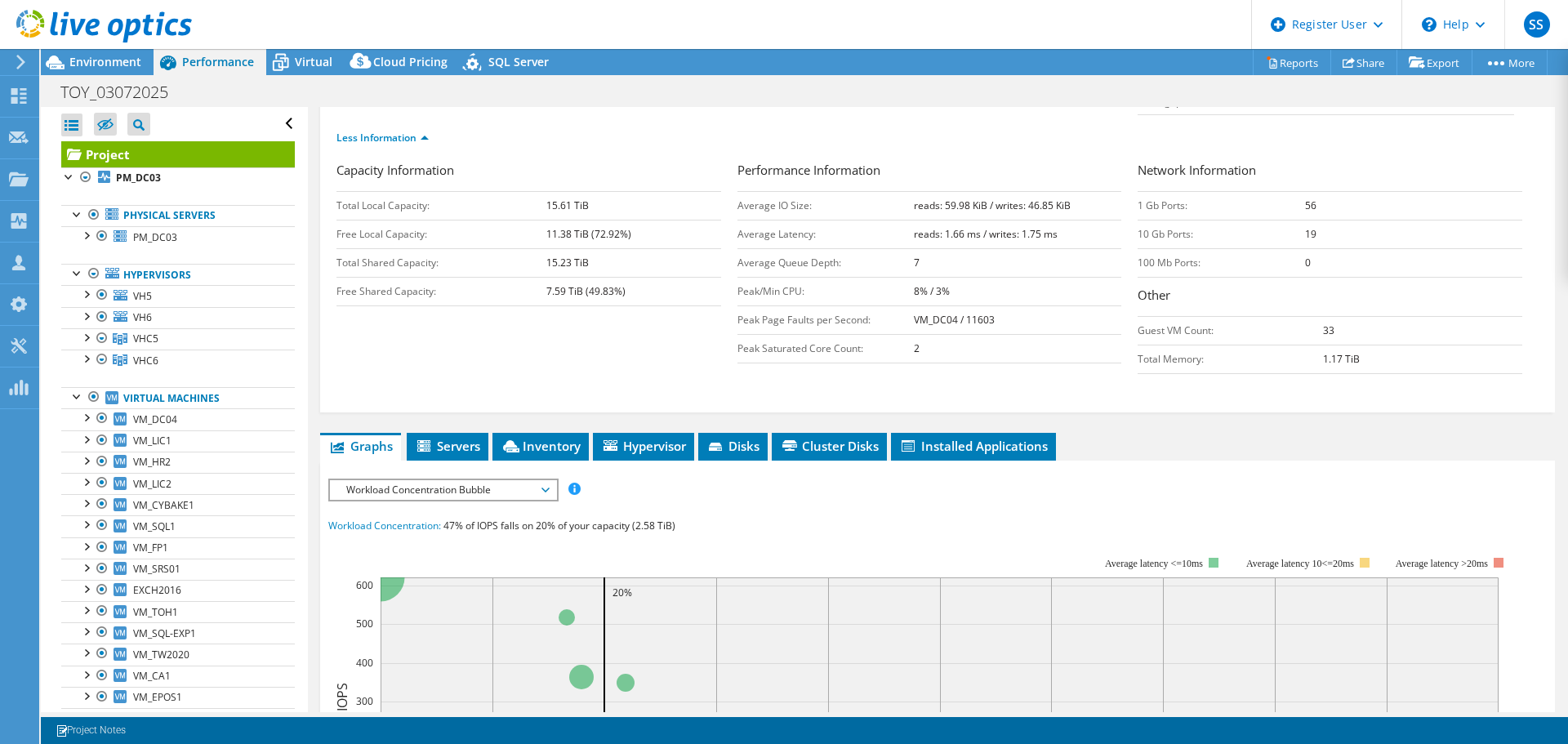
click at [481, 480] on span "Workload Concentration Bubble" at bounding box center [443, 490] width 210 height 19
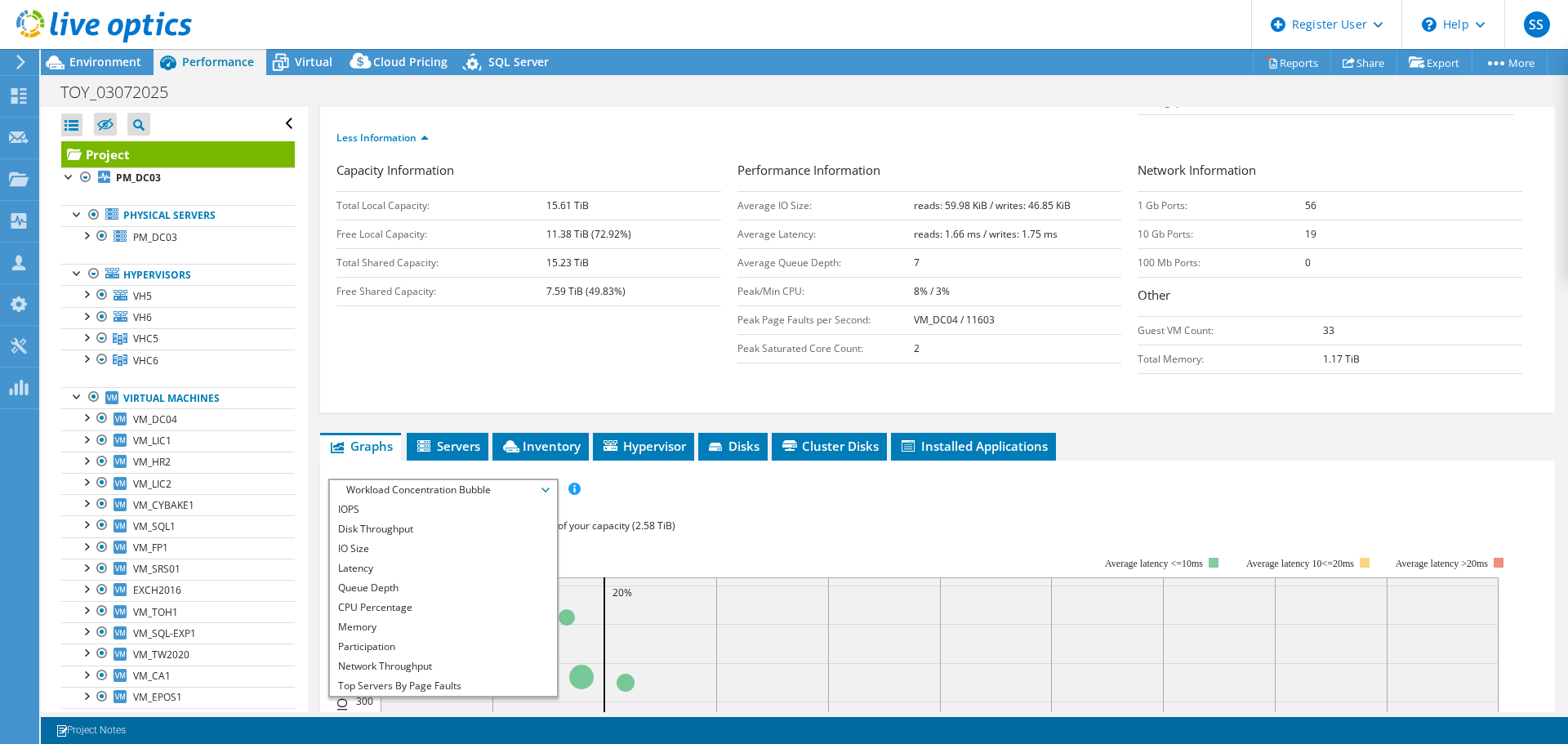
click at [390, 598] on li "CPU Percentage" at bounding box center [443, 607] width 227 height 19
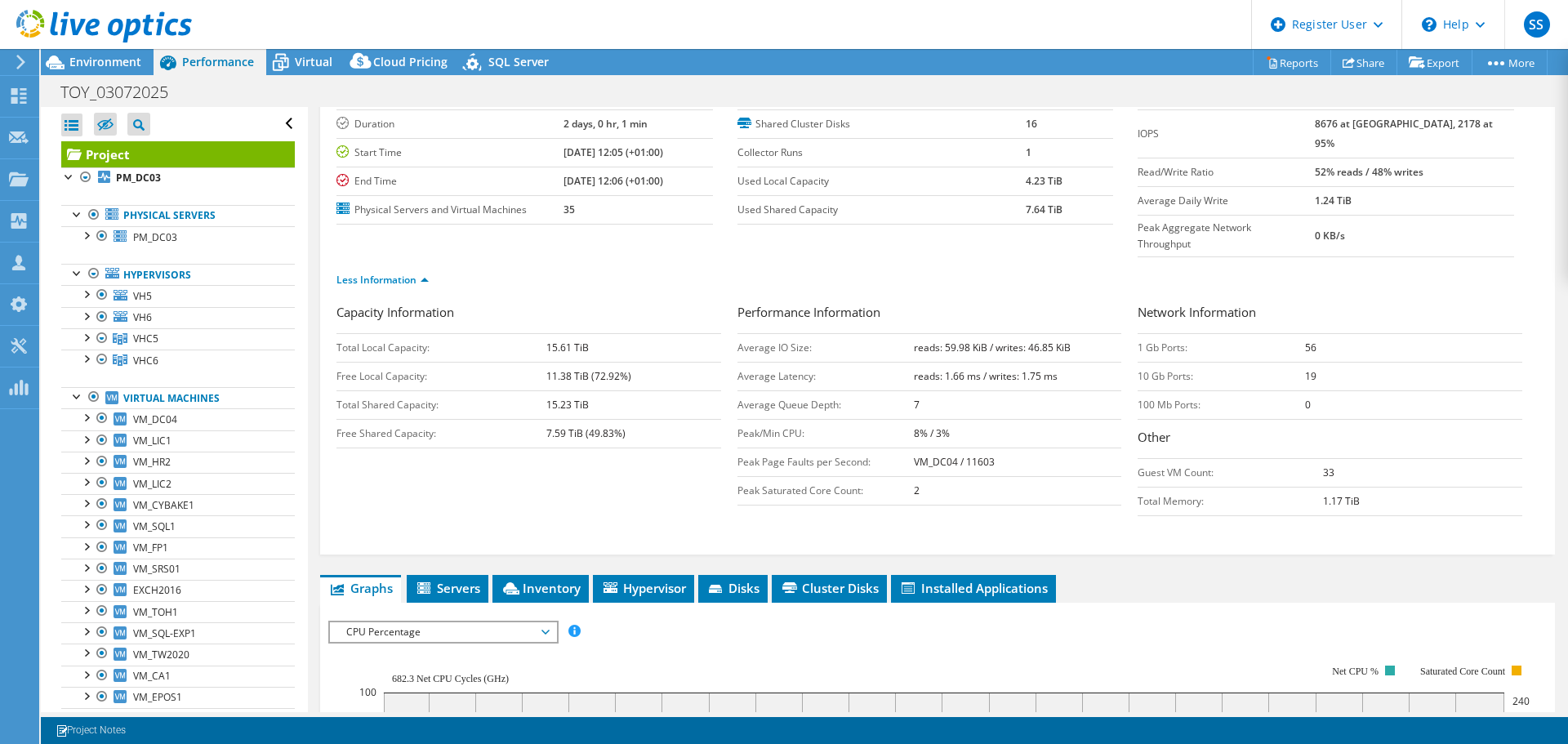
scroll to position [163, 0]
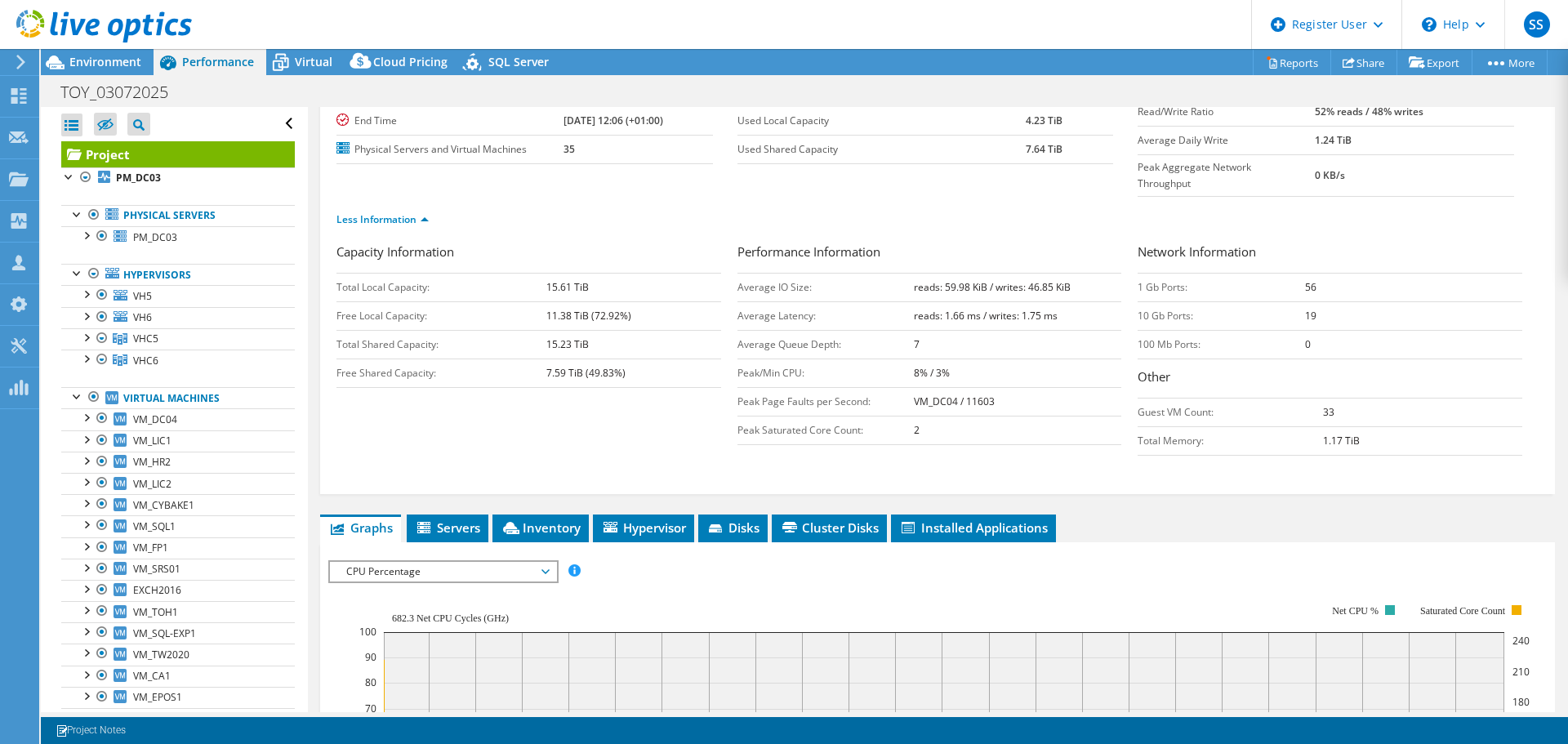
click at [382, 562] on span "CPU Percentage" at bounding box center [443, 572] width 210 height 19
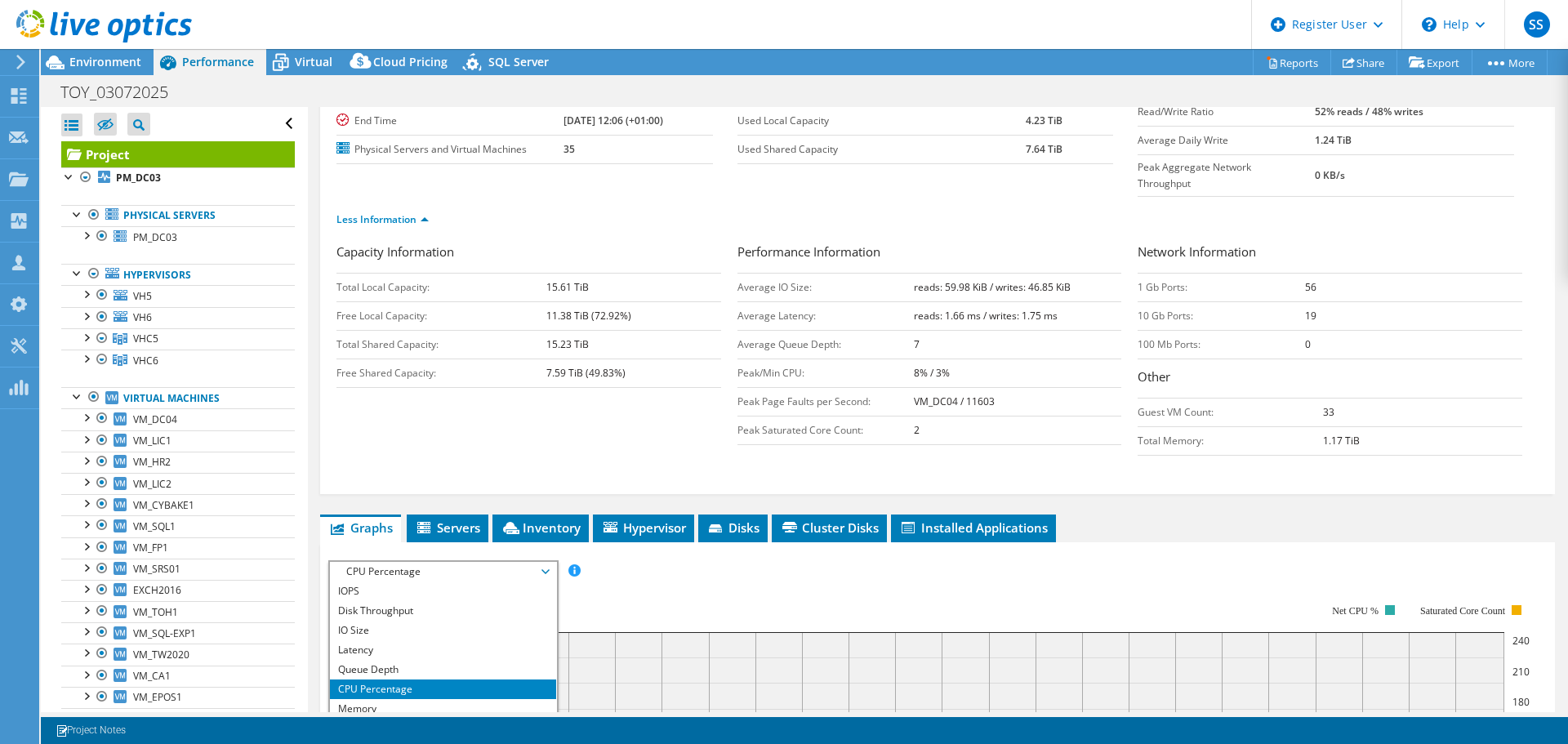
click at [389, 640] on li "Latency" at bounding box center [443, 649] width 227 height 19
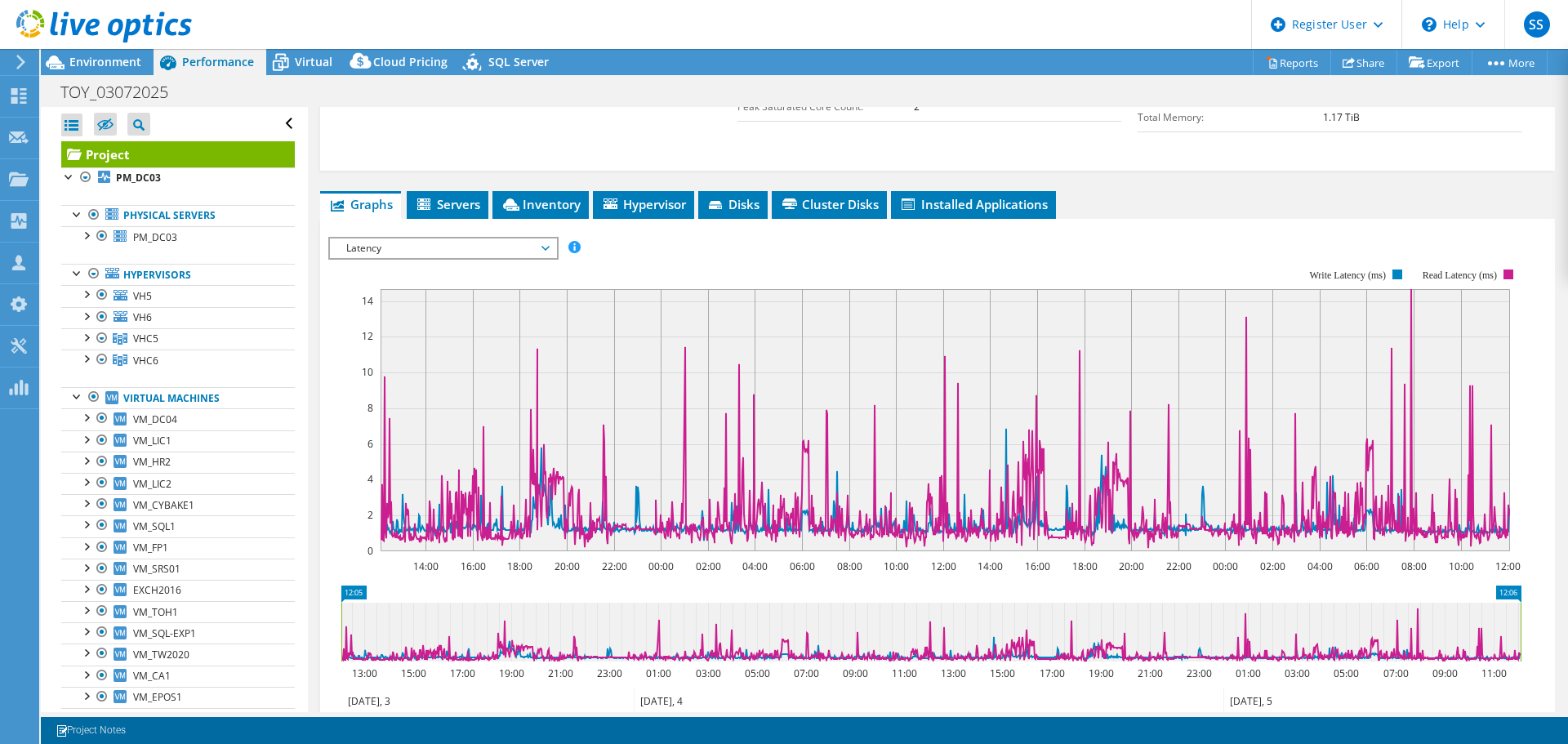
scroll to position [490, 0]
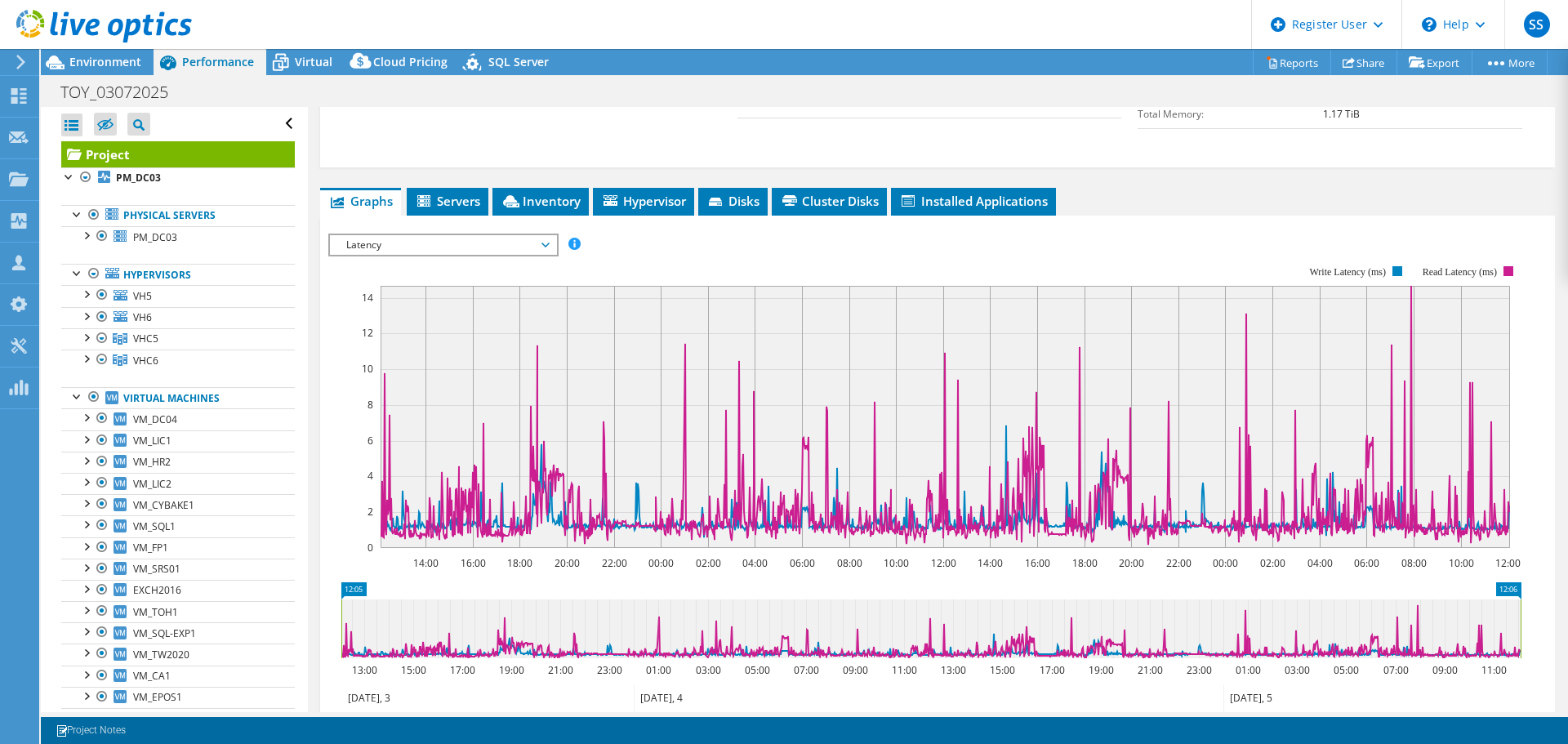
click at [483, 235] on span "Latency" at bounding box center [443, 244] width 210 height 19
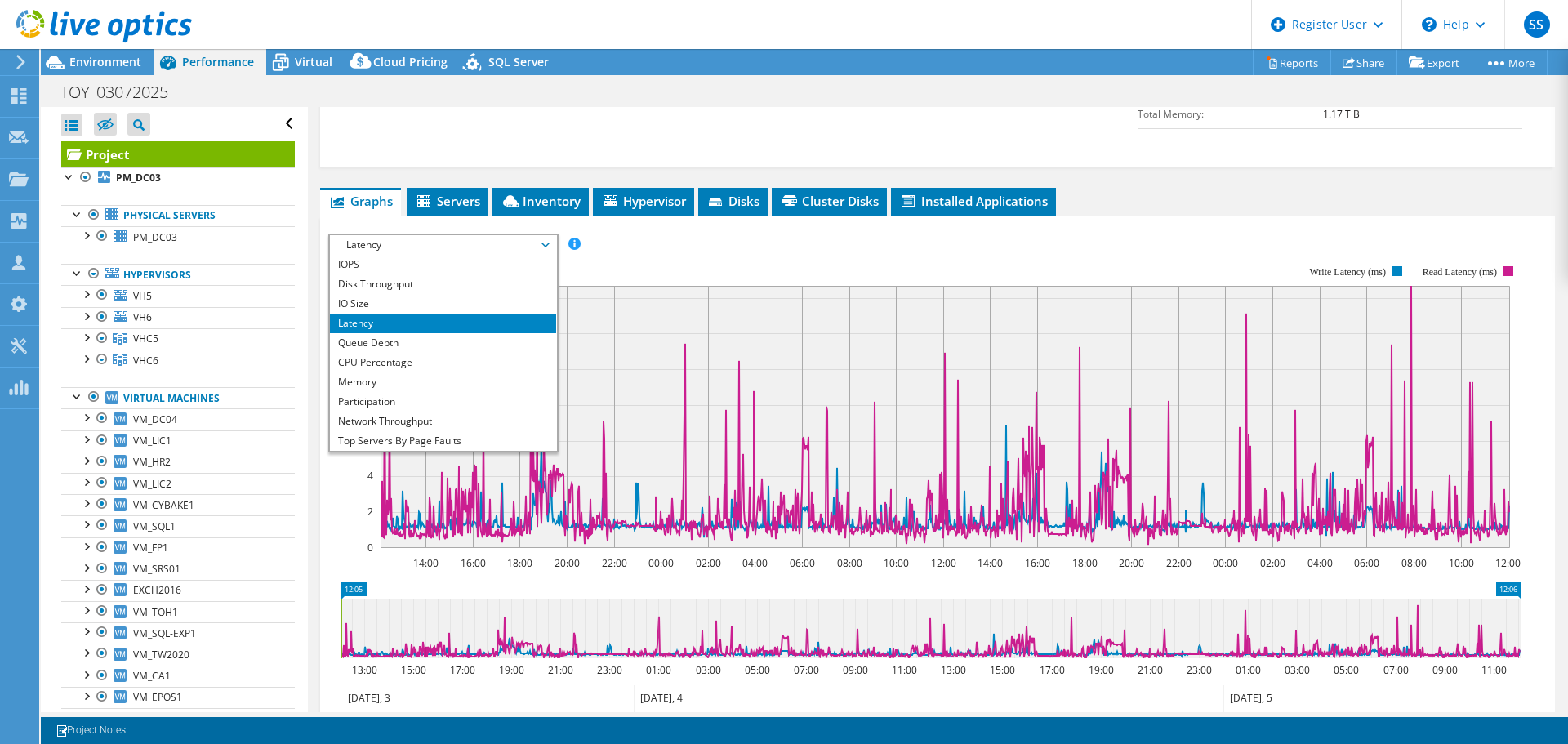
click at [412, 333] on li "Queue Depth" at bounding box center [443, 342] width 227 height 19
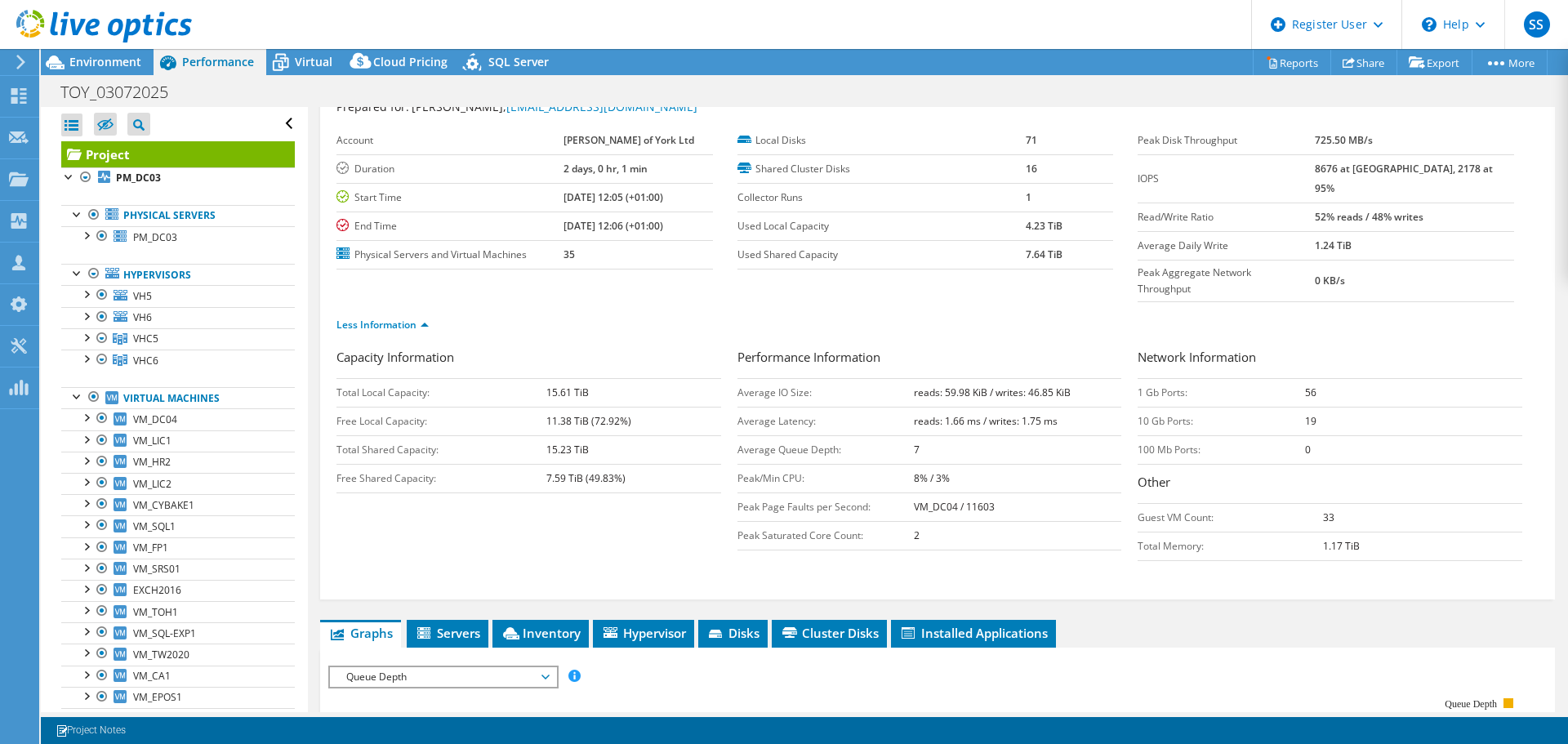
scroll to position [82, 0]
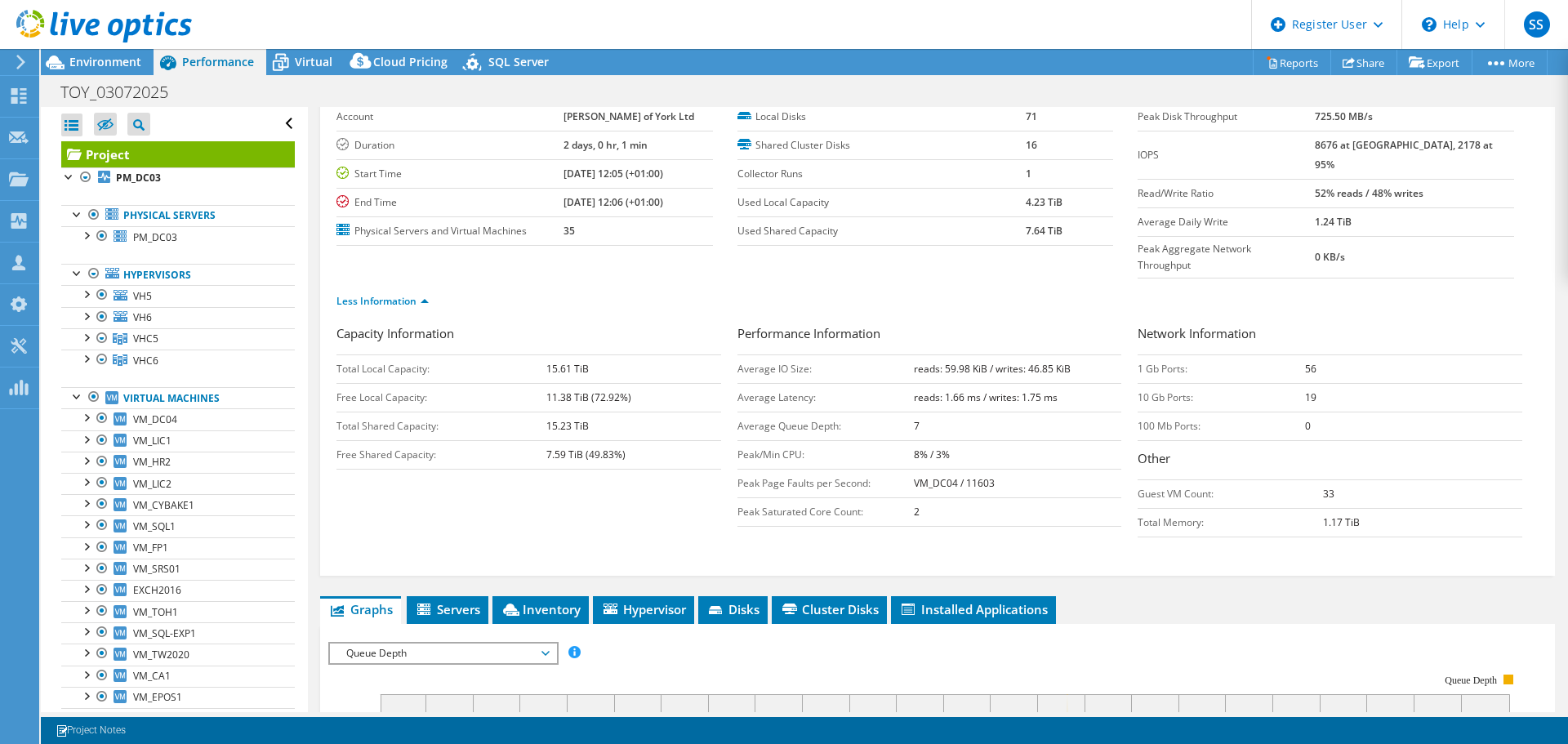
click at [666, 601] on span "Hypervisor" at bounding box center [644, 609] width 85 height 16
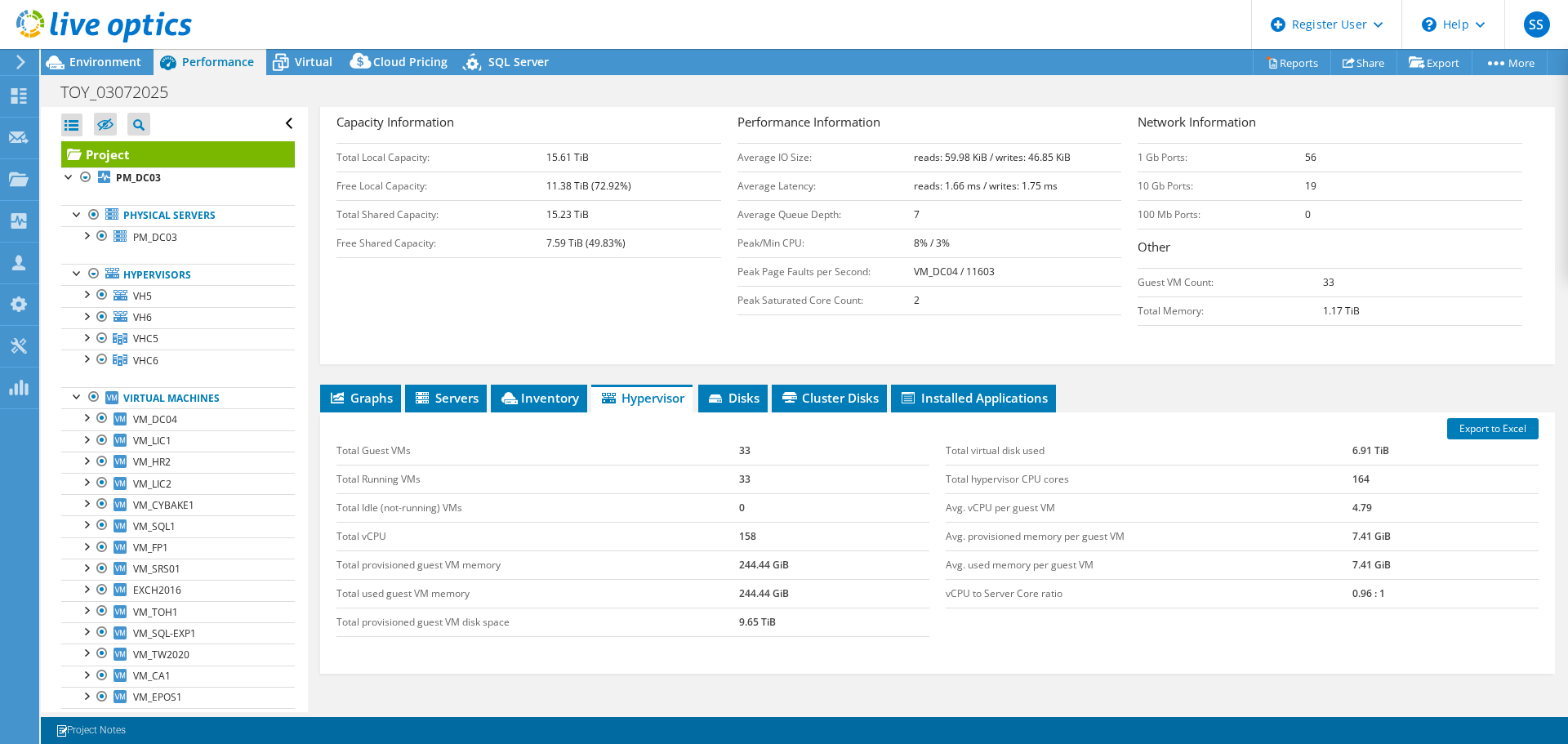
scroll to position [326, 0]
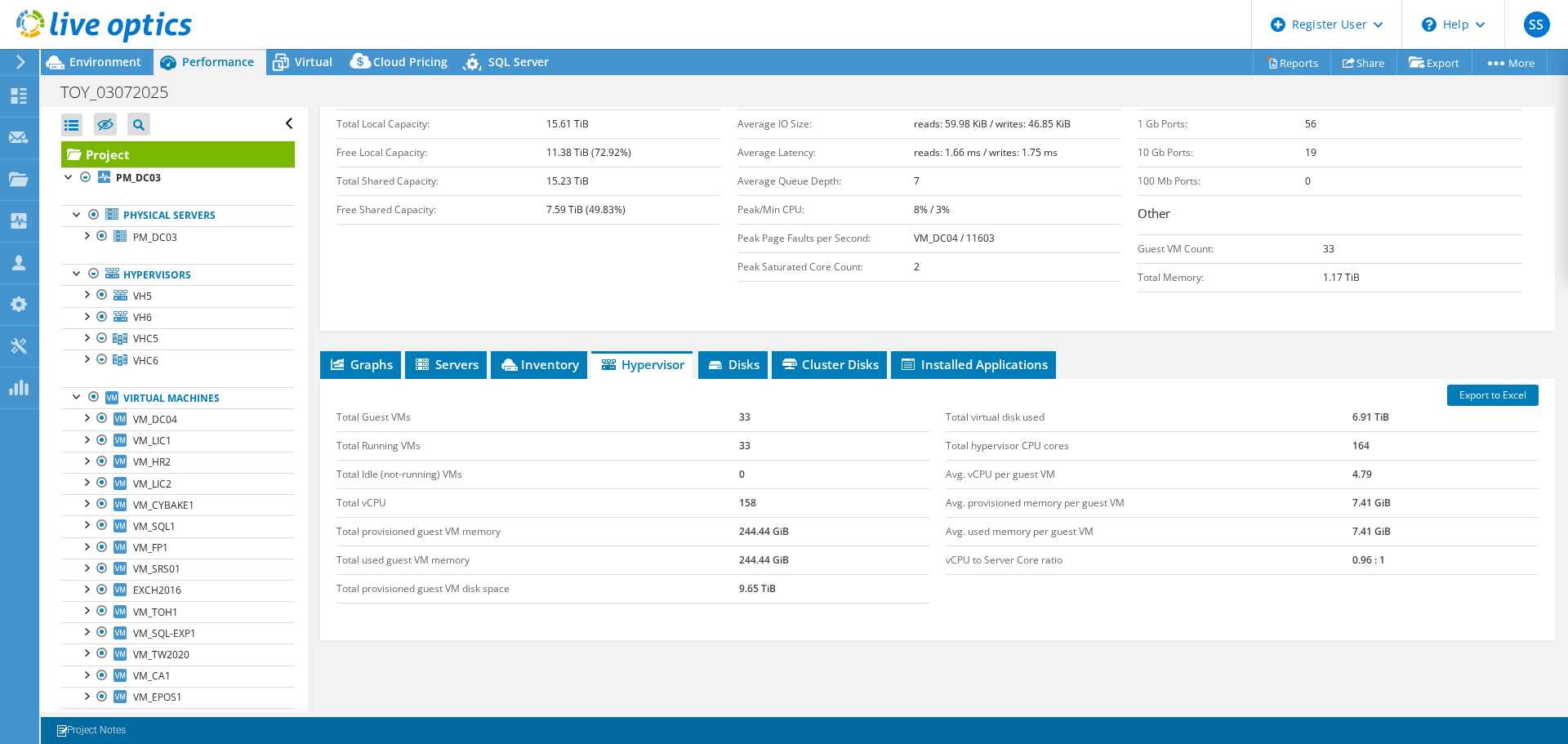
click at [540, 356] on span "Inventory" at bounding box center [539, 364] width 80 height 16
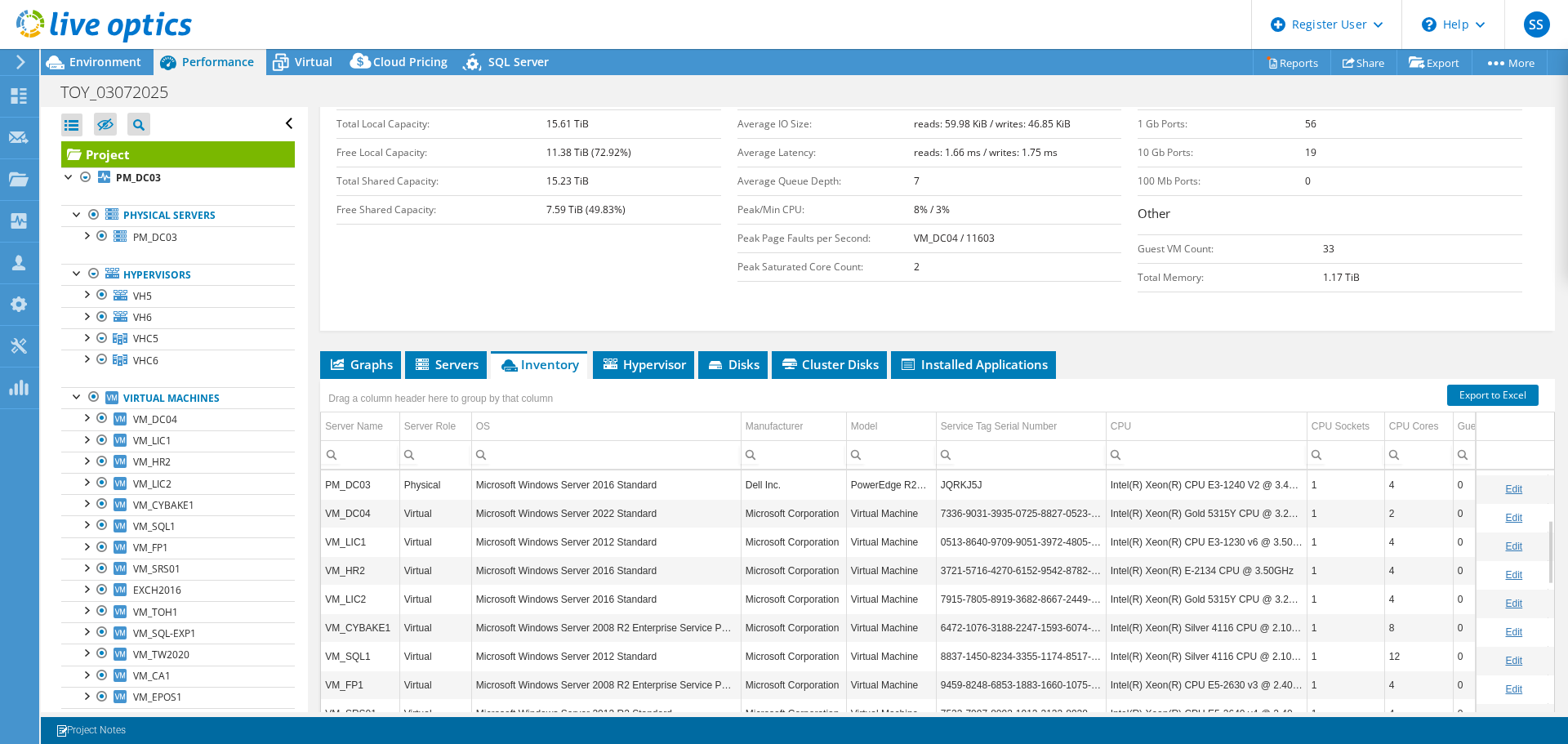
scroll to position [370, 0]
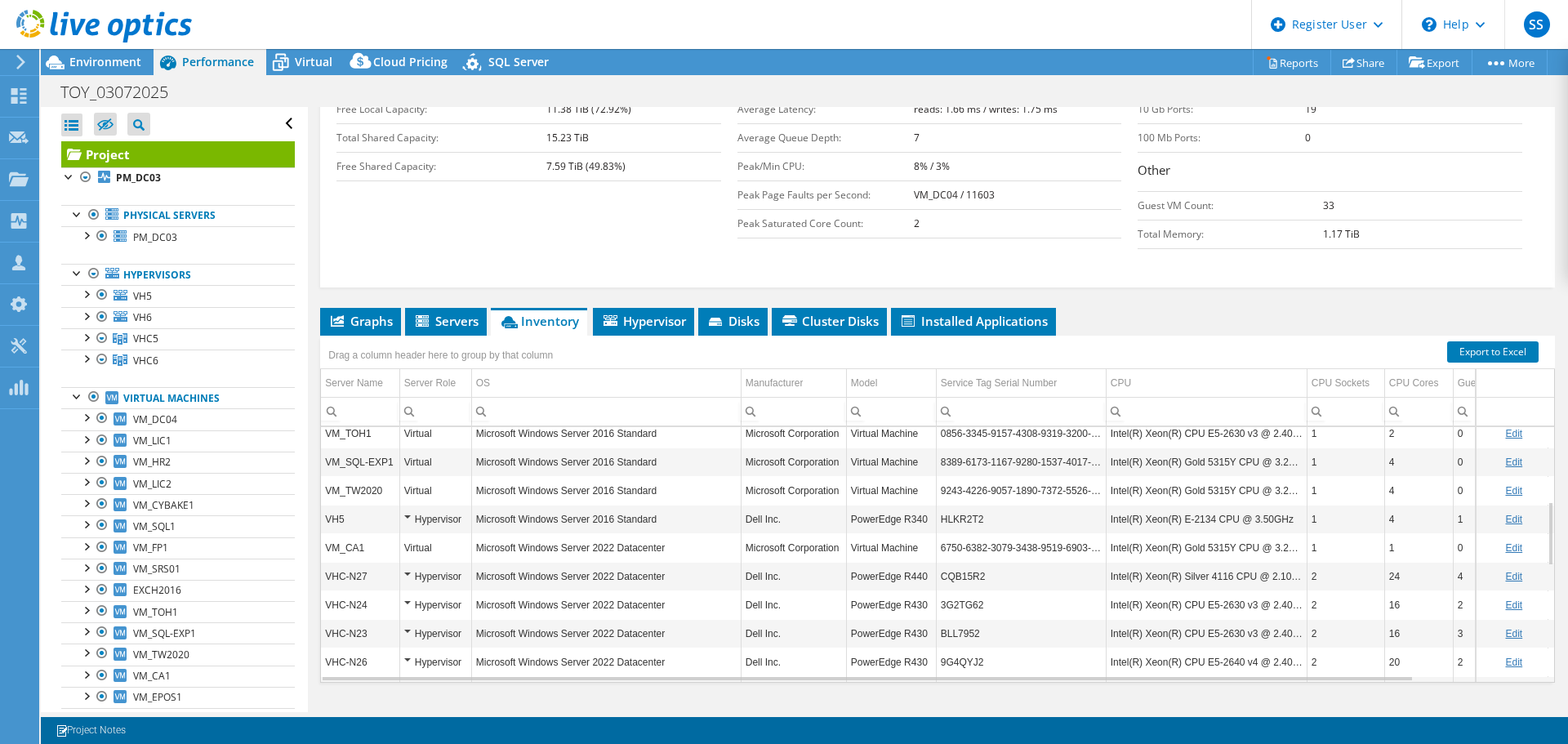
click at [444, 313] on span "Servers" at bounding box center [446, 320] width 65 height 16
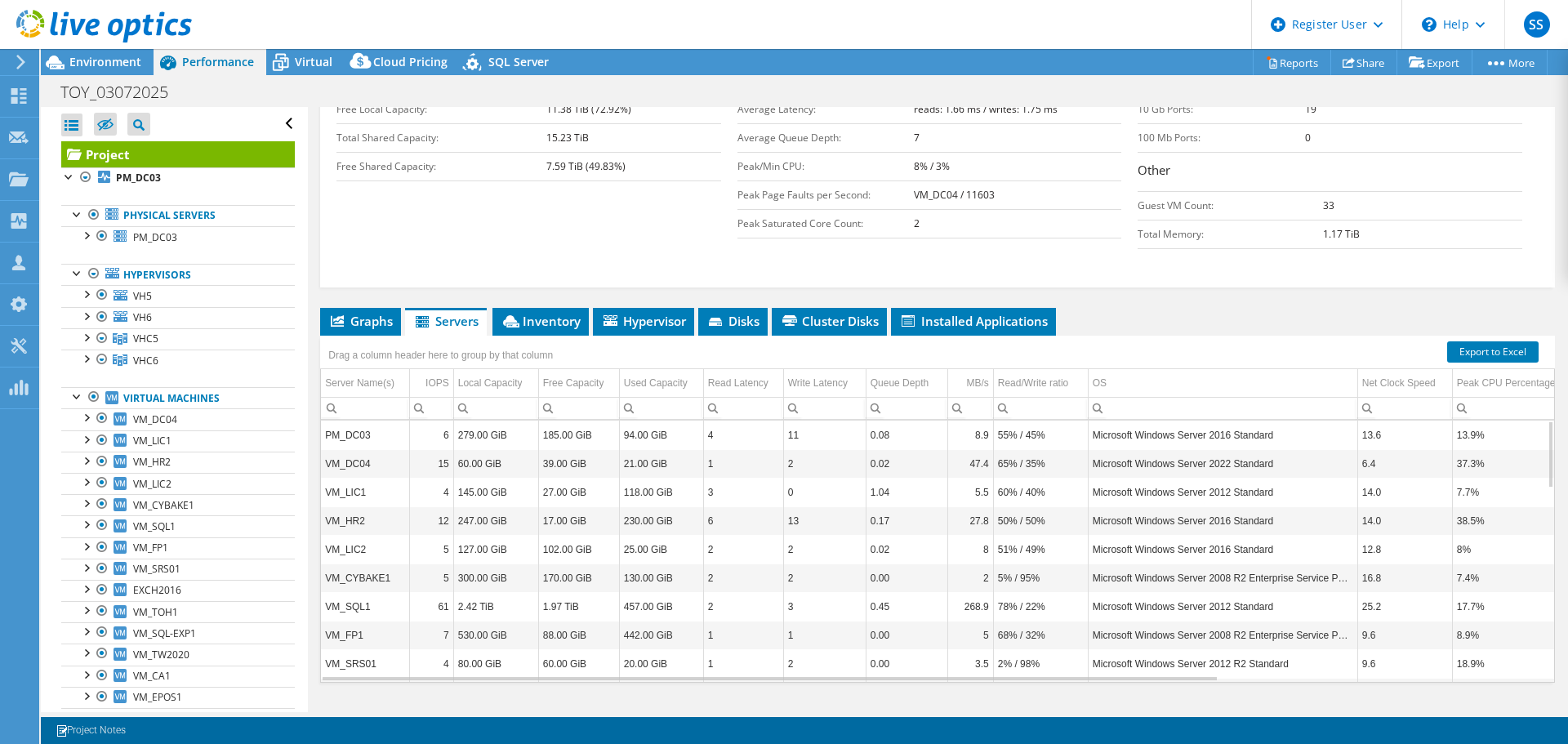
click at [343, 420] on td "PM_DC03" at bounding box center [365, 435] width 88 height 29
click at [507, 449] on td "60.00 GiB" at bounding box center [496, 463] width 85 height 29
click at [351, 420] on td "PM_DC03" at bounding box center [365, 435] width 88 height 29
click at [344, 420] on td "PM_DC03" at bounding box center [365, 435] width 88 height 29
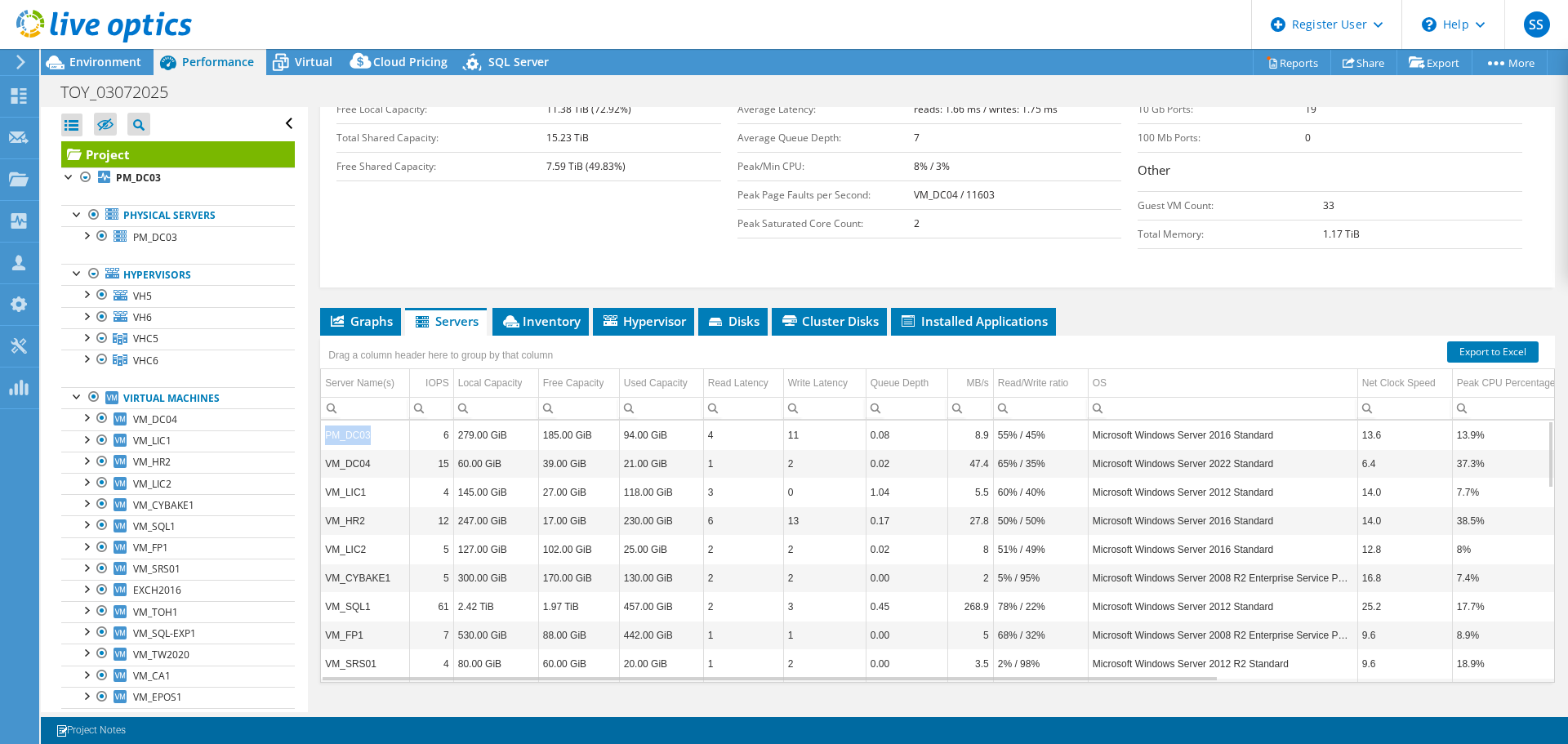
click at [344, 420] on td "PM_DC03" at bounding box center [365, 435] width 88 height 29
click at [443, 420] on td "6" at bounding box center [431, 435] width 44 height 29
click at [825, 313] on span "Cluster Disks" at bounding box center [829, 320] width 99 height 16
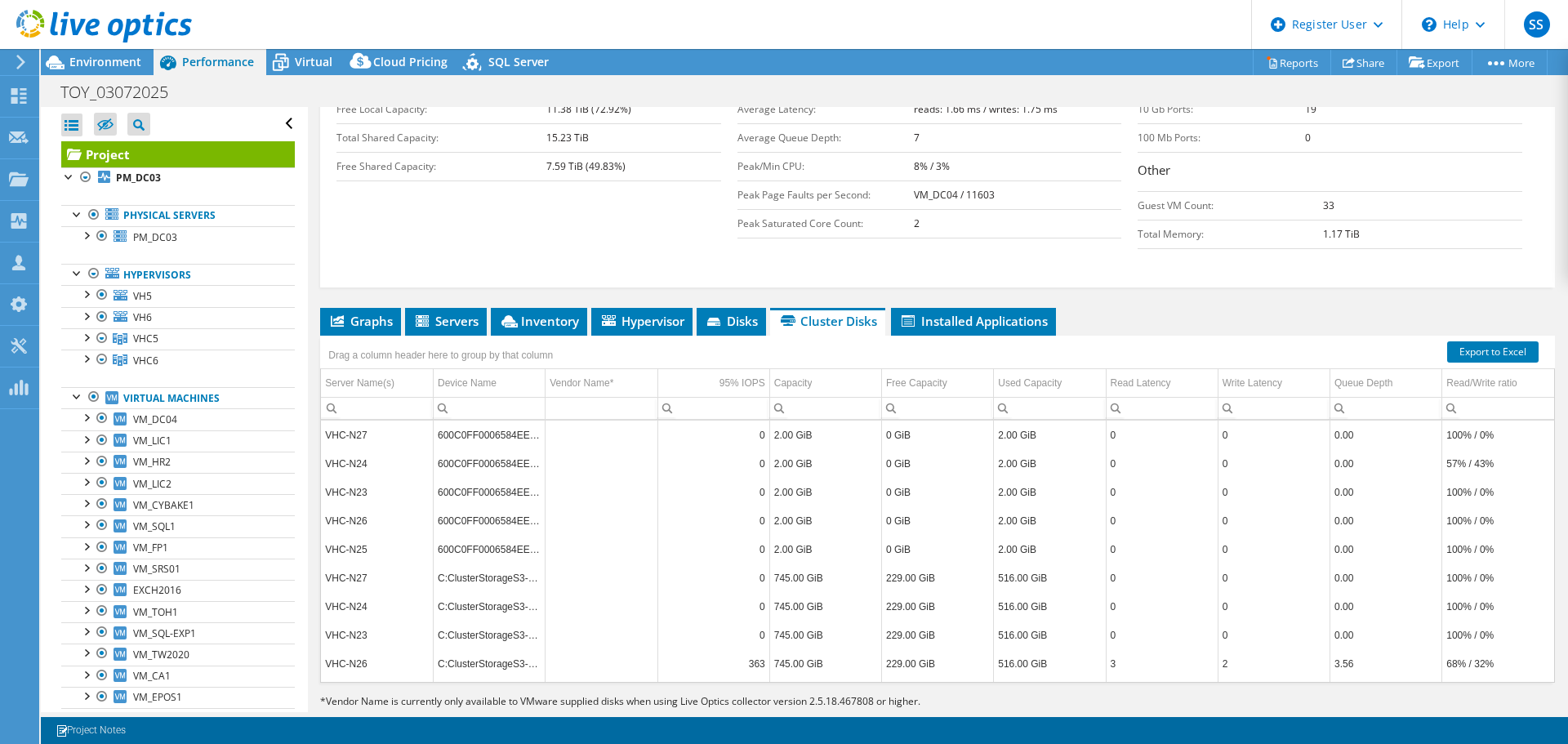
click at [973, 313] on span "Installed Applications" at bounding box center [973, 320] width 149 height 16
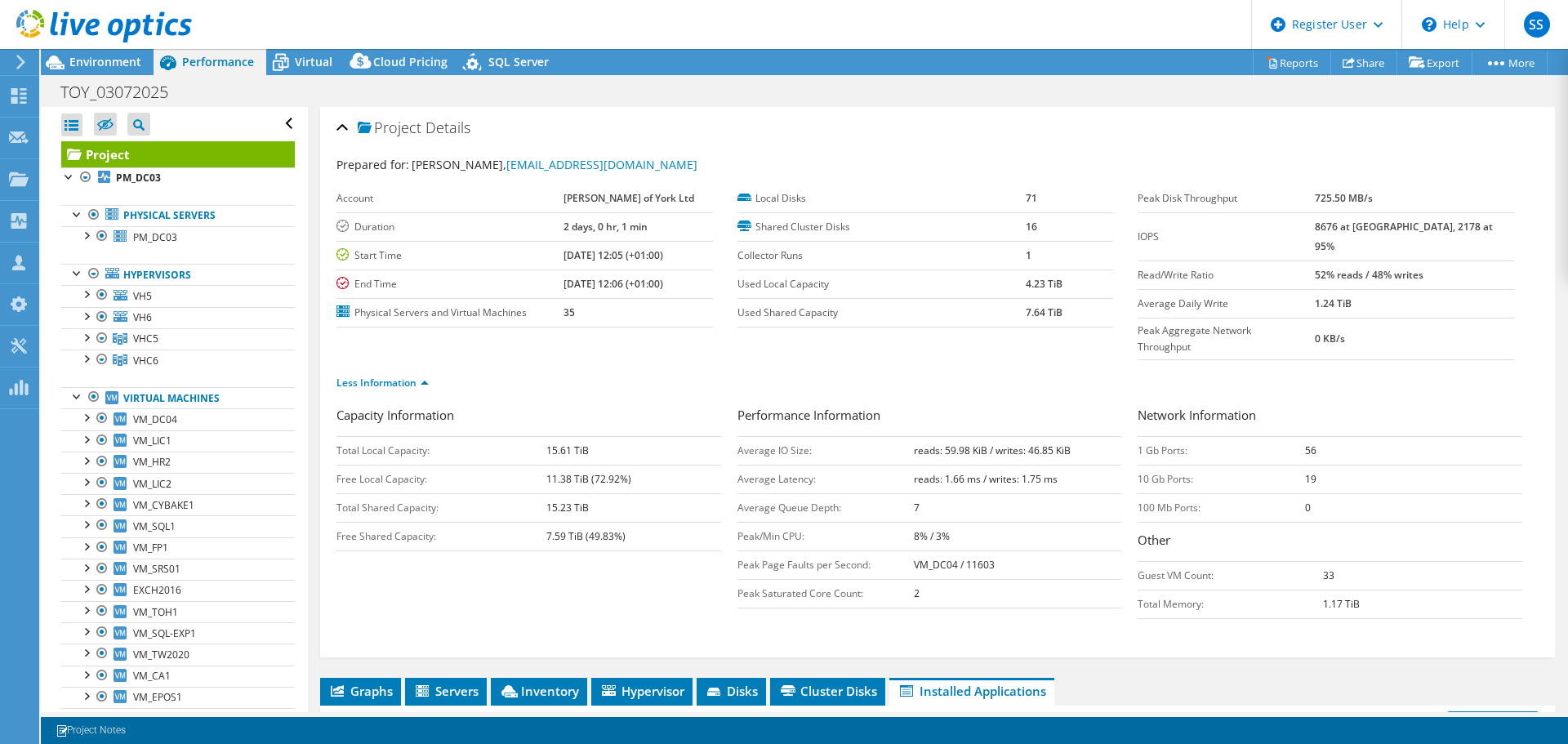
scroll to position [490, 0]
click at [322, 66] on span "Virtual" at bounding box center [314, 62] width 37 height 15
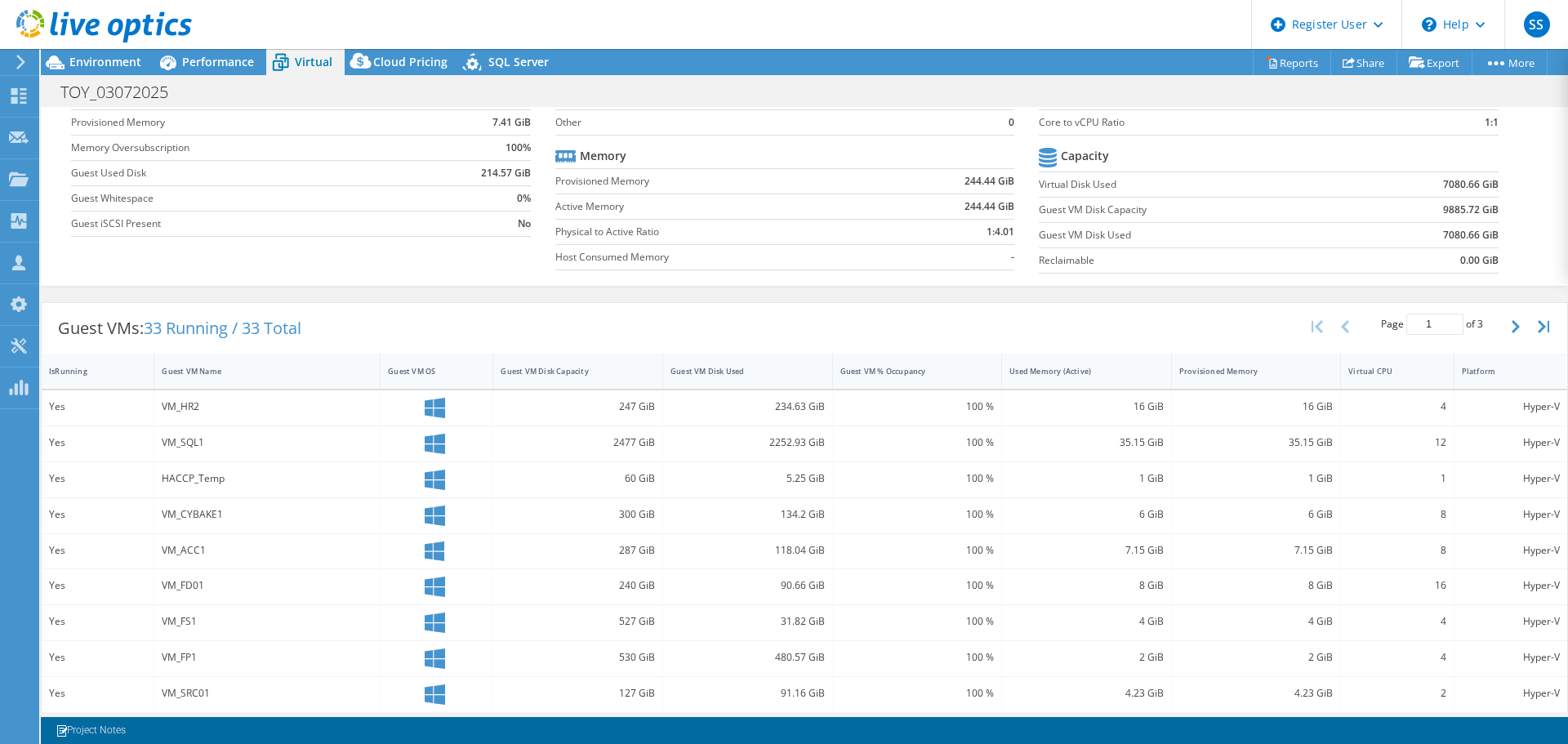
scroll to position [326, 0]
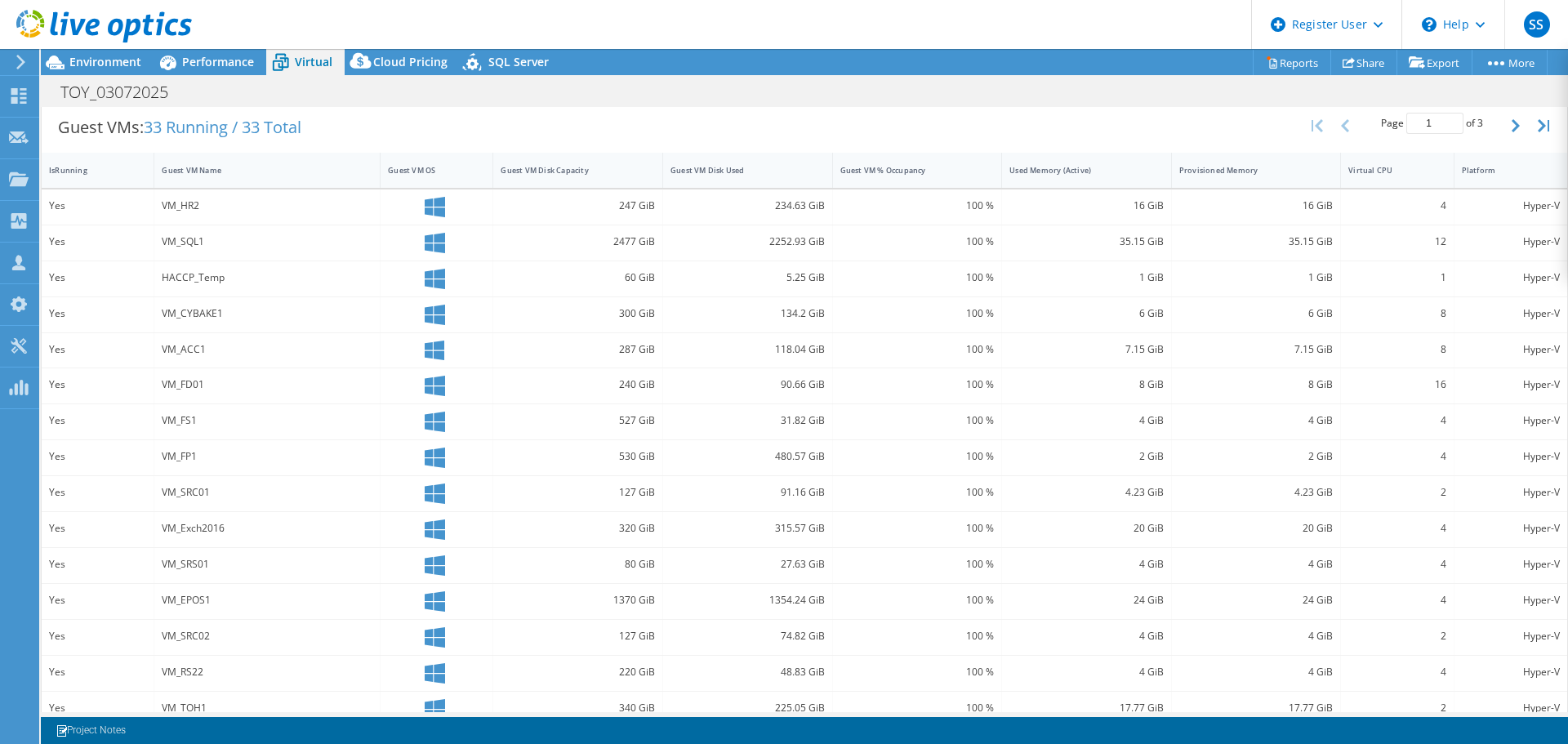
click at [1141, 204] on div "16 GiB" at bounding box center [1087, 205] width 155 height 18
click at [1318, 201] on div "16 GiB" at bounding box center [1257, 205] width 155 height 18
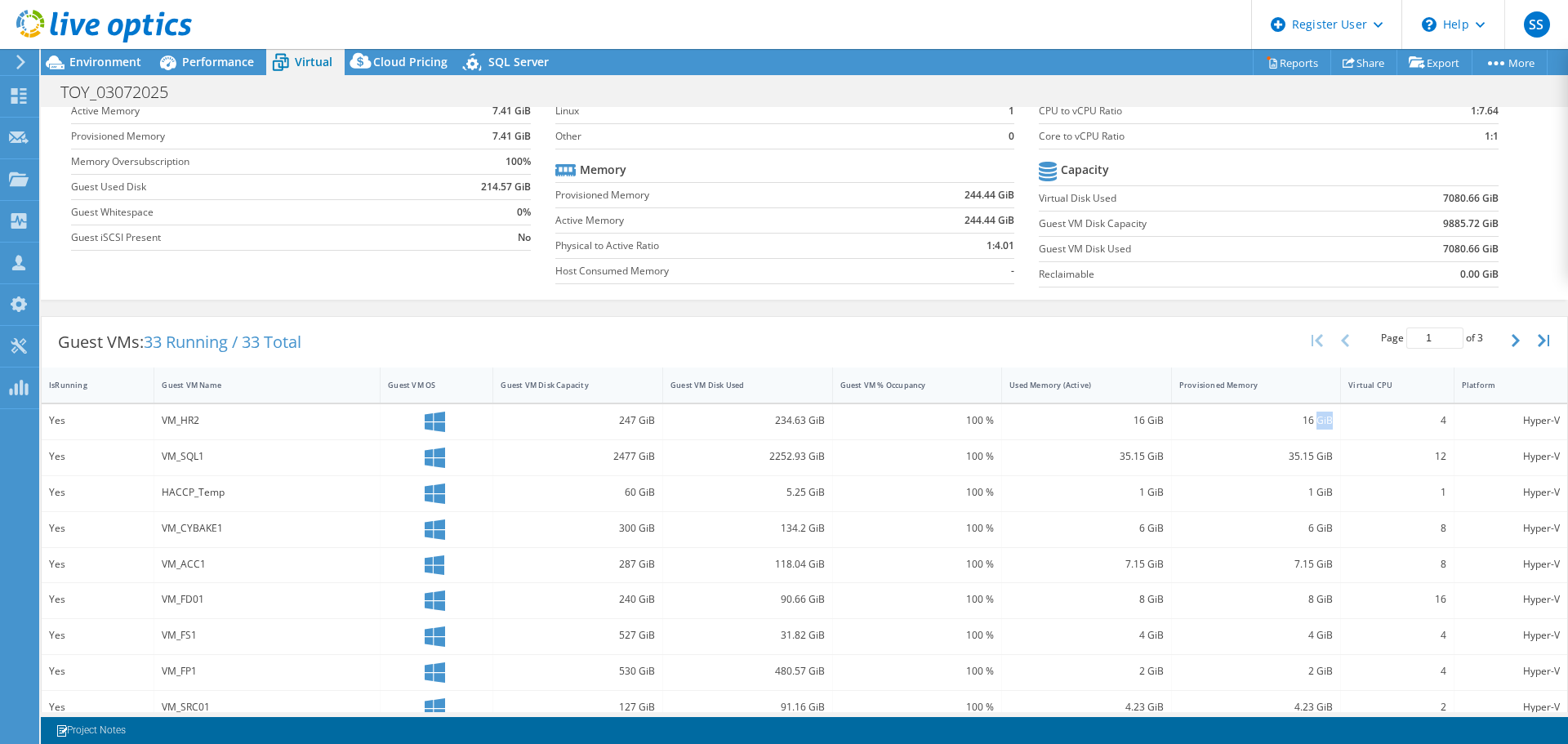
scroll to position [106, 0]
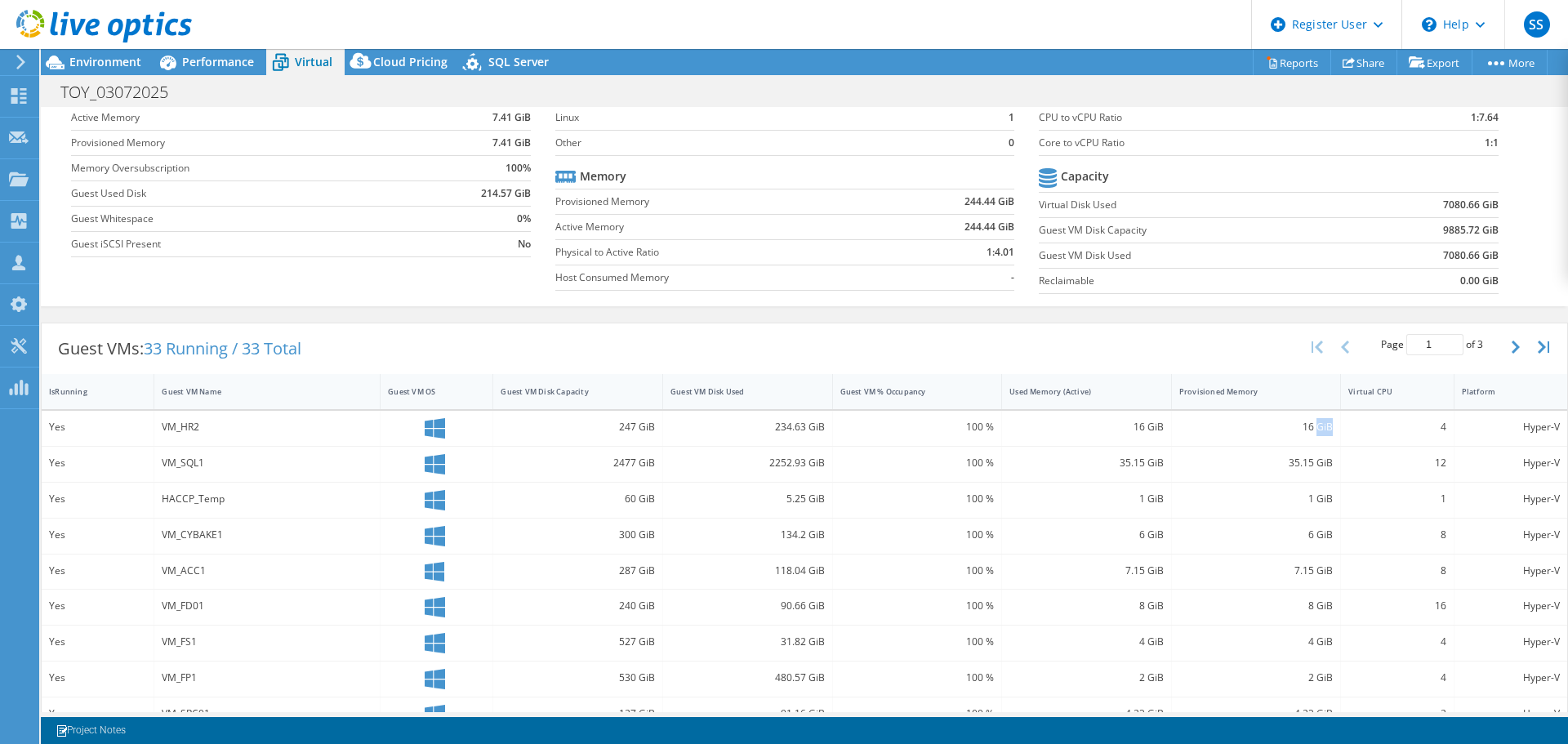
click at [1512, 349] on icon "button" at bounding box center [1516, 347] width 8 height 13
type input "3"
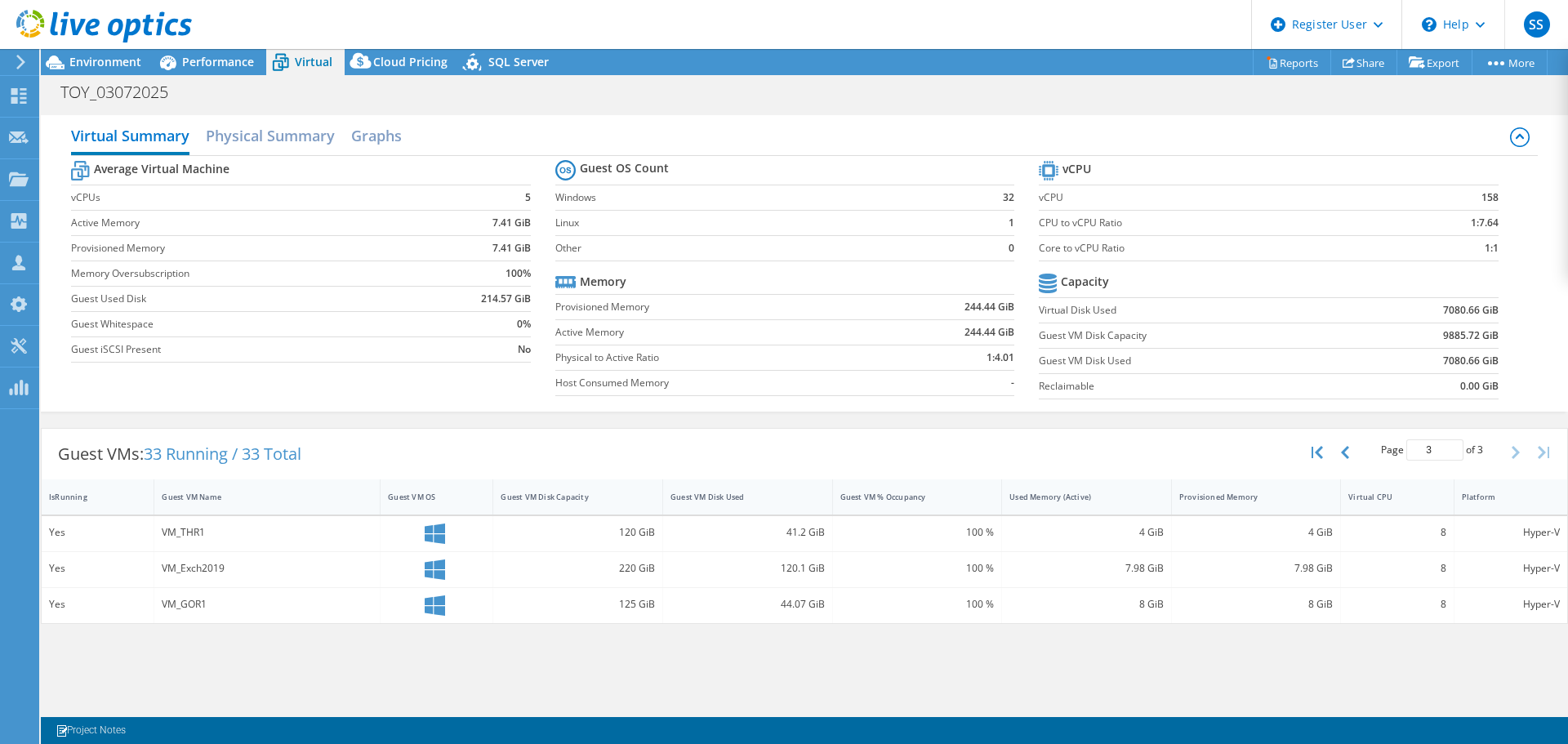
scroll to position [0, 0]
click at [402, 74] on div "Cloud Pricing" at bounding box center [403, 62] width 115 height 26
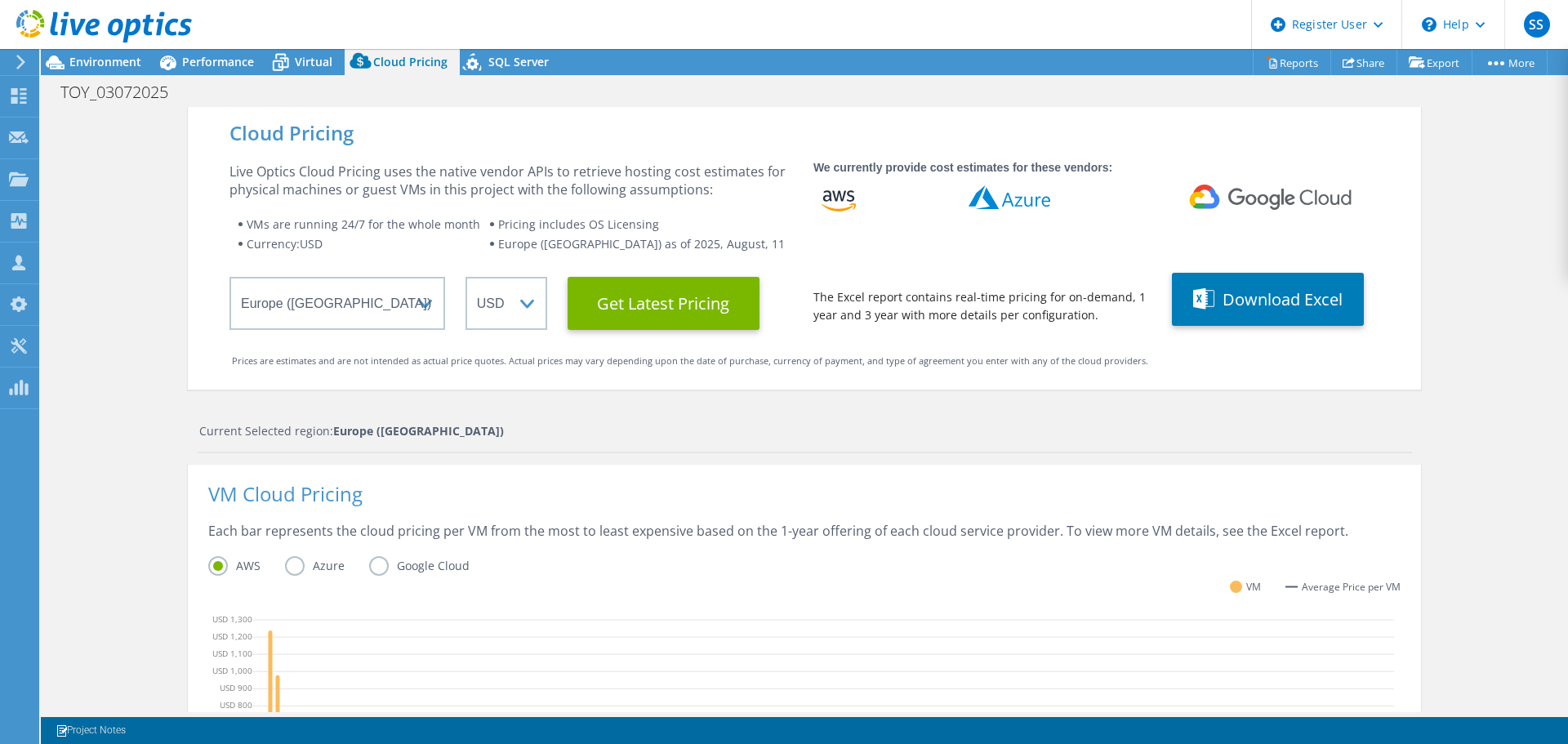
click at [671, 306] on Latest "Get Latest Pricing" at bounding box center [663, 303] width 192 height 53
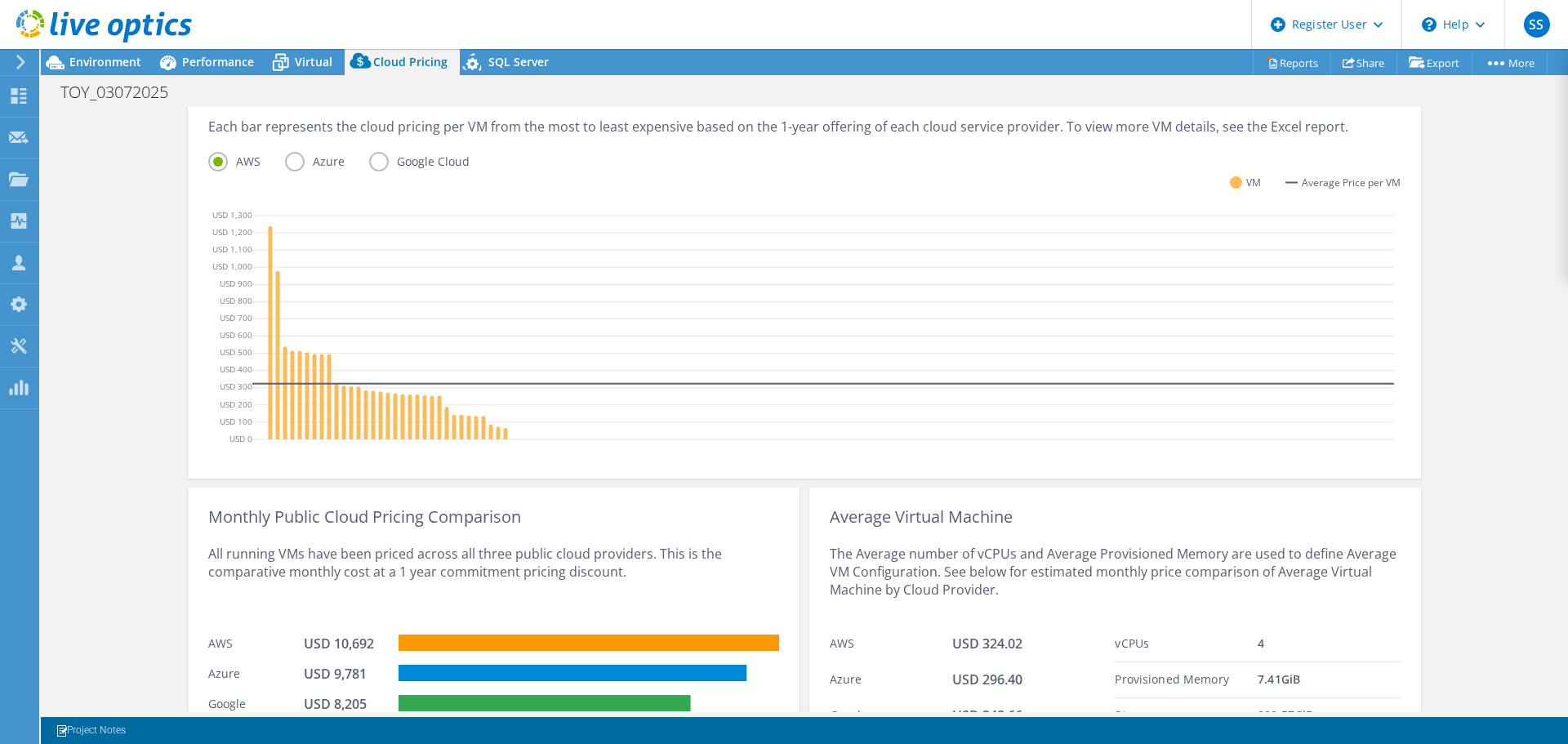
scroll to position [485, 0]
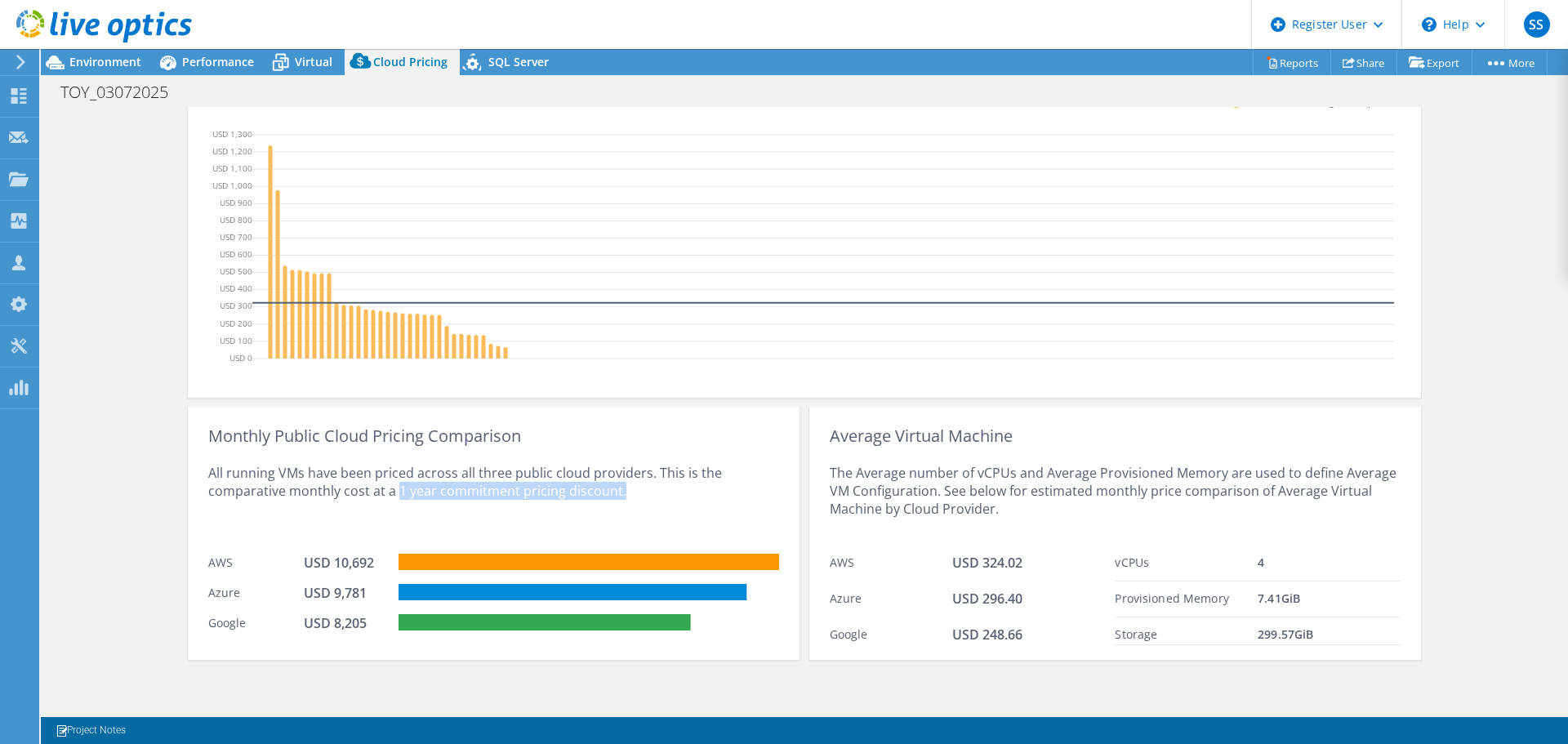
drag, startPoint x: 392, startPoint y: 488, endPoint x: 633, endPoint y: 490, distance: 241.0
click at [633, 490] on div "All running VMs have been priced across all three public cloud providers. This …" at bounding box center [493, 495] width 571 height 101
click at [330, 621] on div "USD 8,205" at bounding box center [344, 622] width 82 height 18
click at [331, 621] on div "USD 8,205" at bounding box center [344, 622] width 82 height 18
click at [107, 60] on span "Environment" at bounding box center [105, 62] width 72 height 15
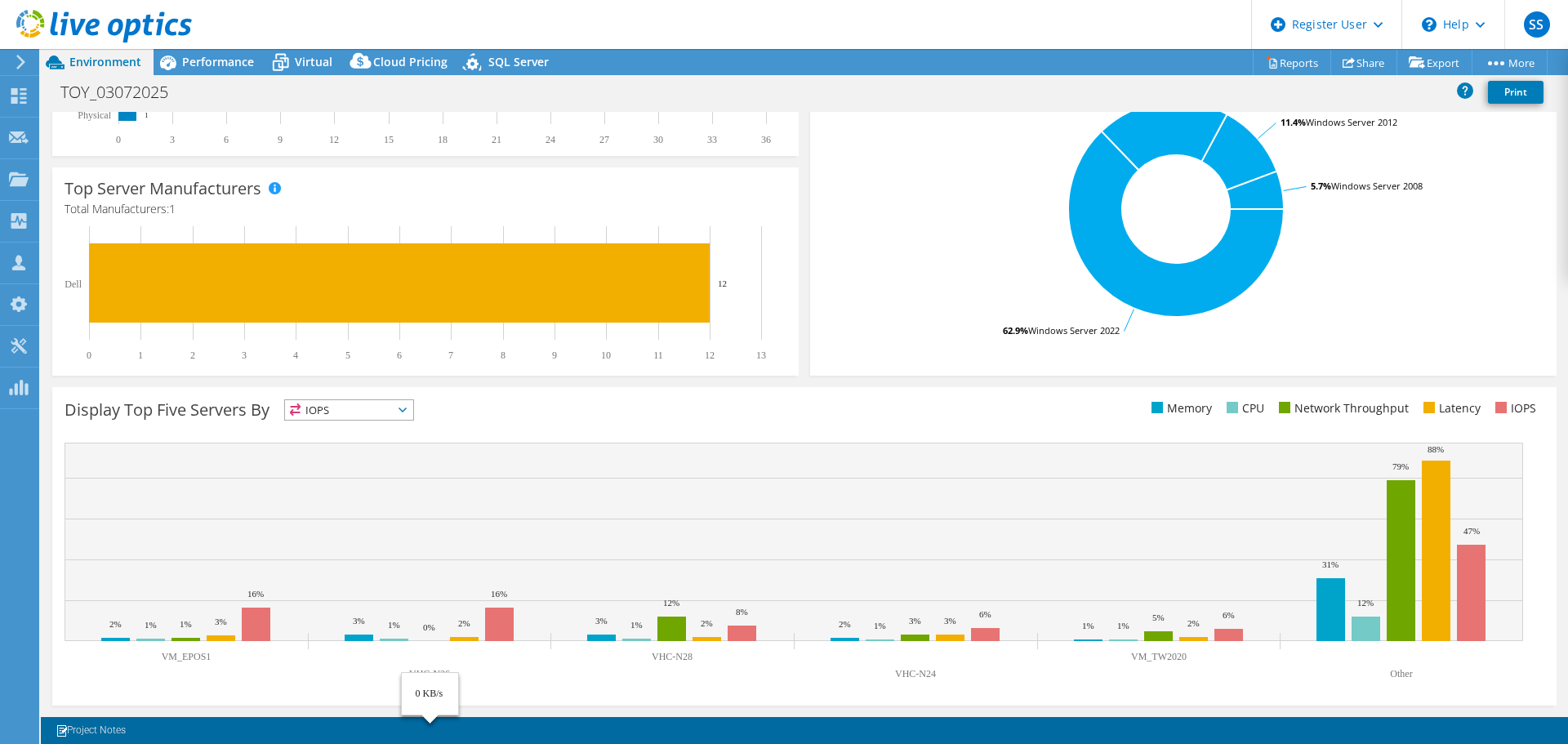
scroll to position [0, 0]
